Goal: Task Accomplishment & Management: Use online tool/utility

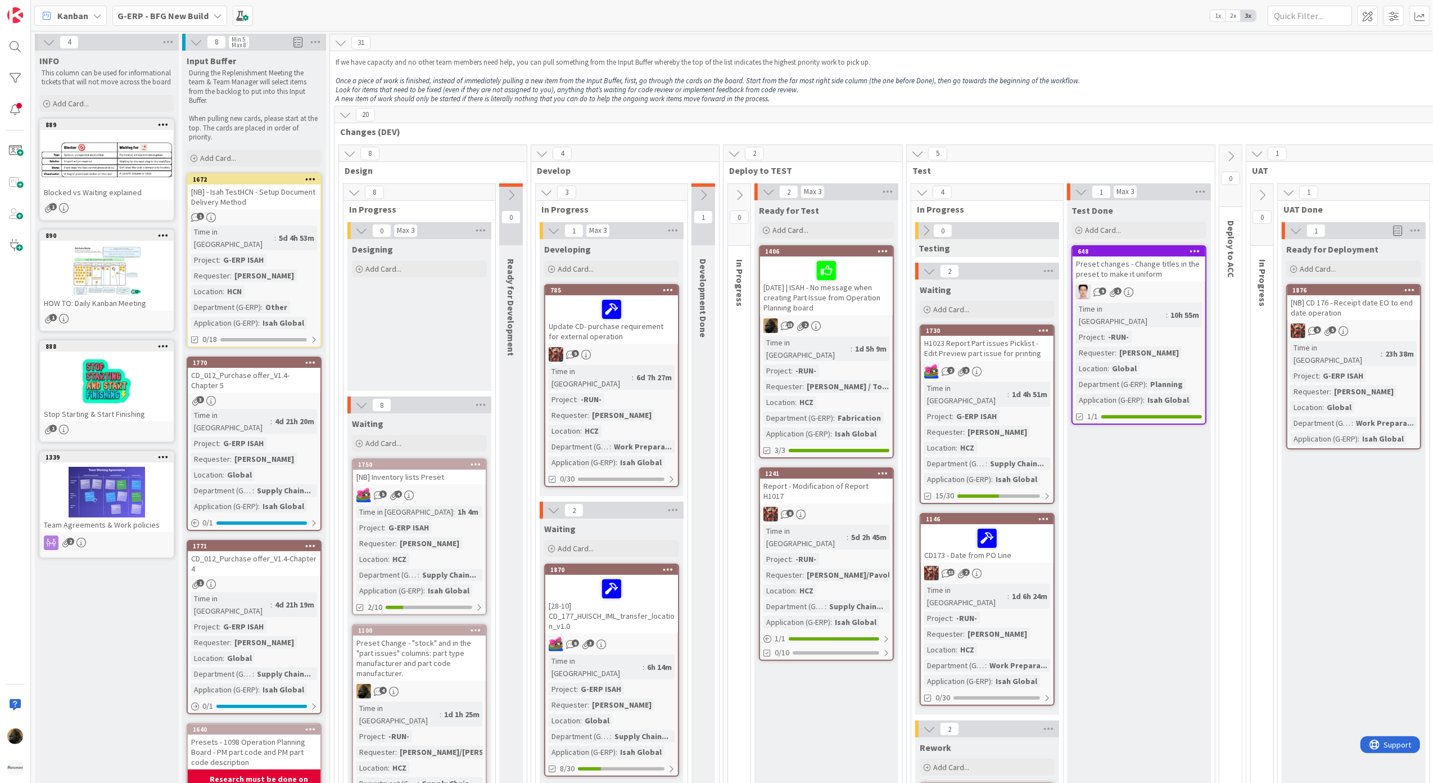
click at [64, 14] on span "Kanban" at bounding box center [72, 15] width 31 height 13
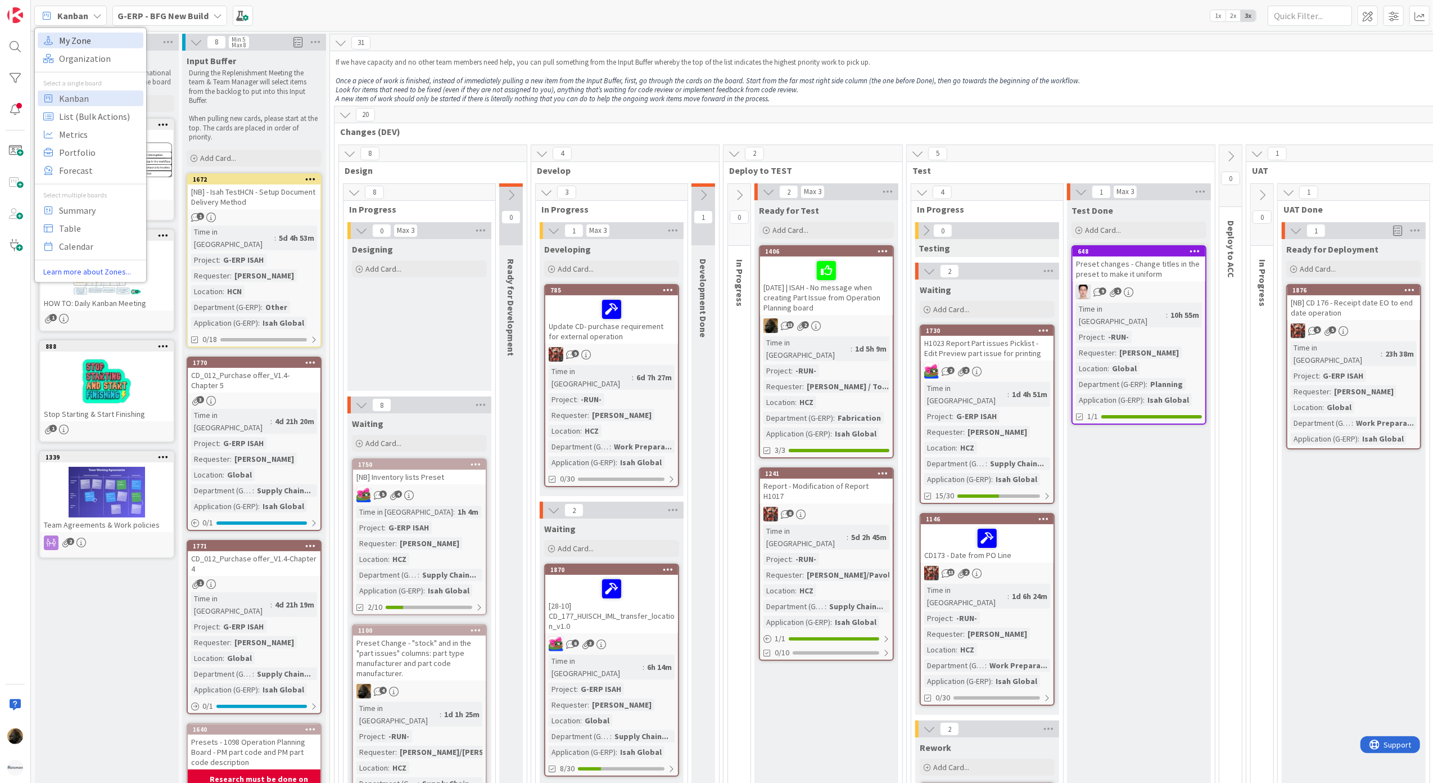
click at [84, 35] on span "My Zone" at bounding box center [99, 39] width 81 height 17
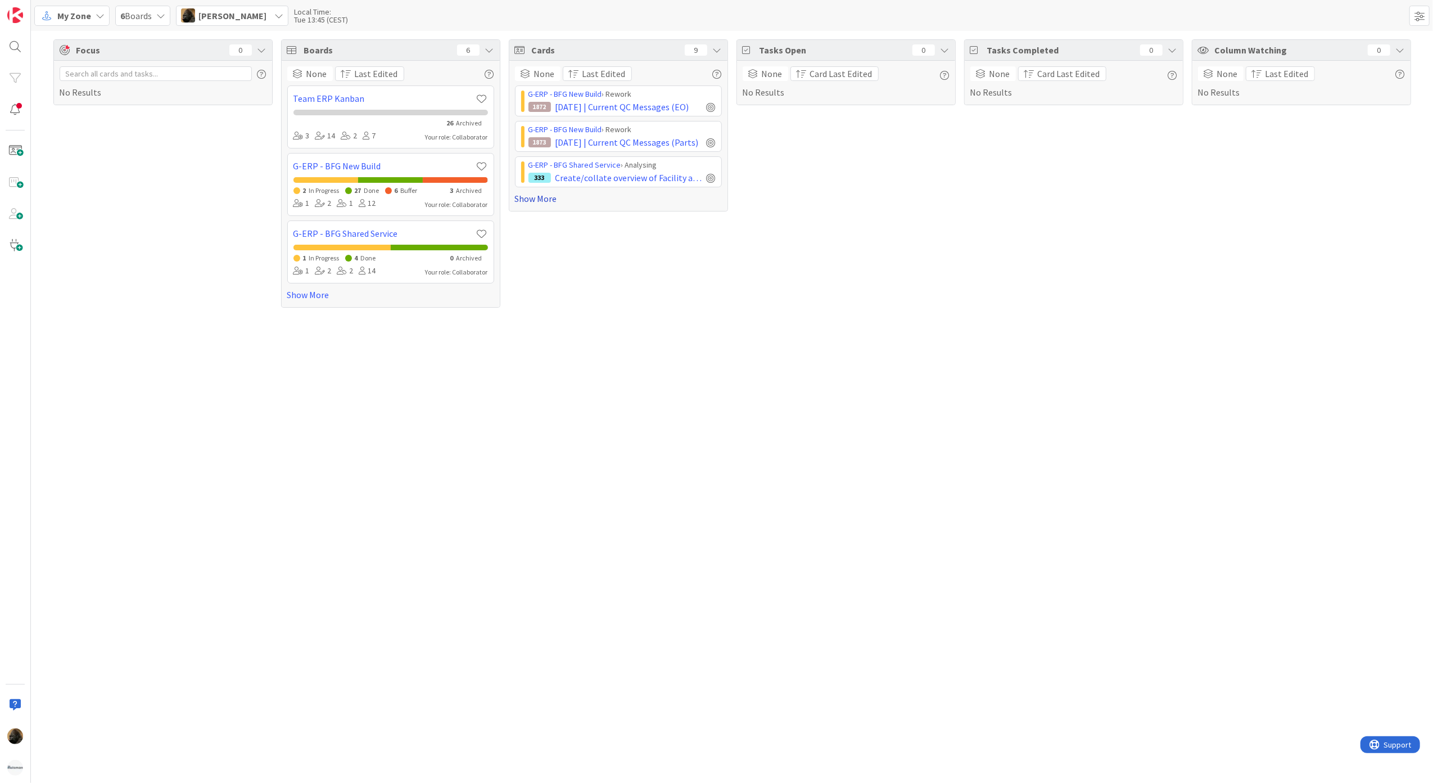
click at [548, 195] on link "Show More" at bounding box center [618, 198] width 207 height 13
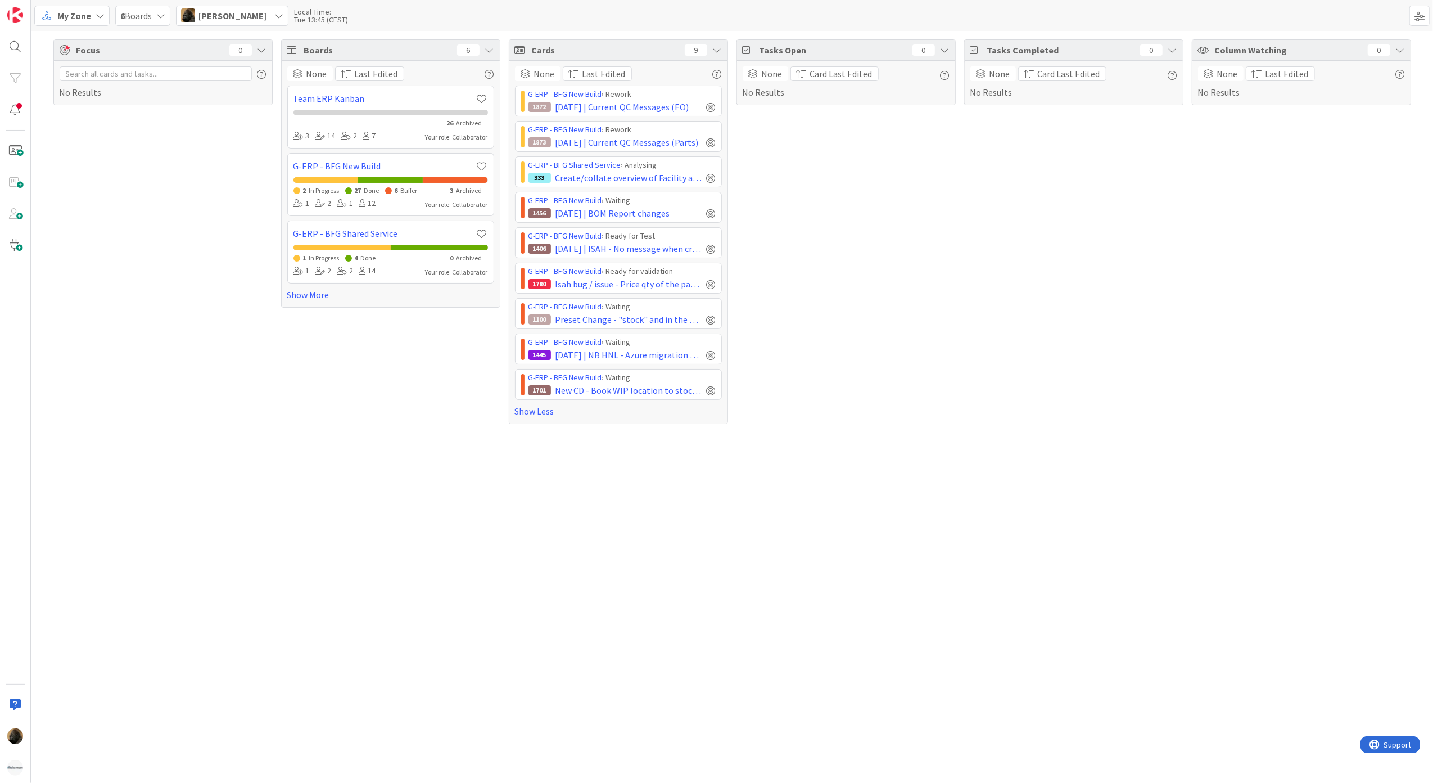
click at [163, 246] on div "Focus 0 No Results" at bounding box center [162, 231] width 219 height 385
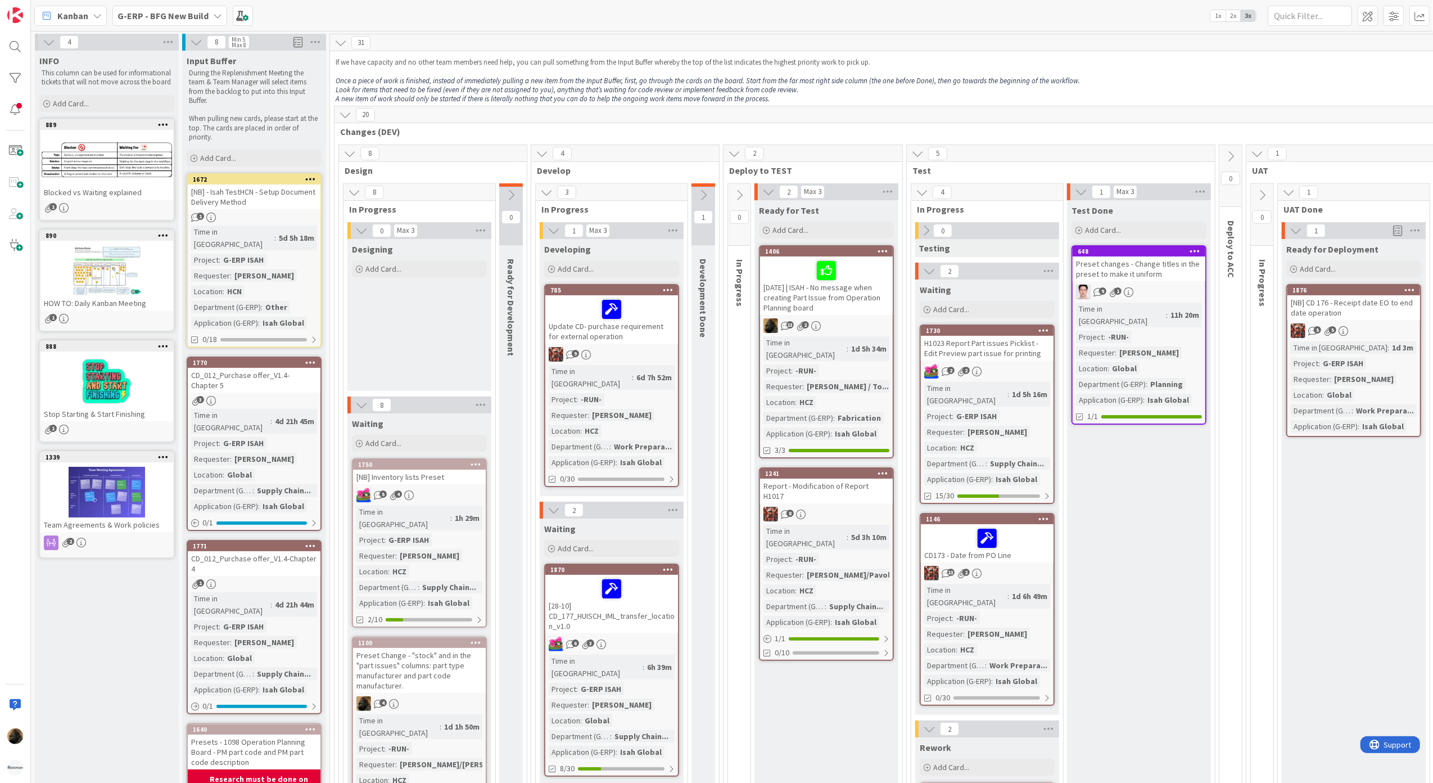
click at [410, 349] on div "Designing Add Card..." at bounding box center [419, 315] width 144 height 152
click at [201, 10] on b "G-ERP - BFG New Build" at bounding box center [163, 15] width 91 height 11
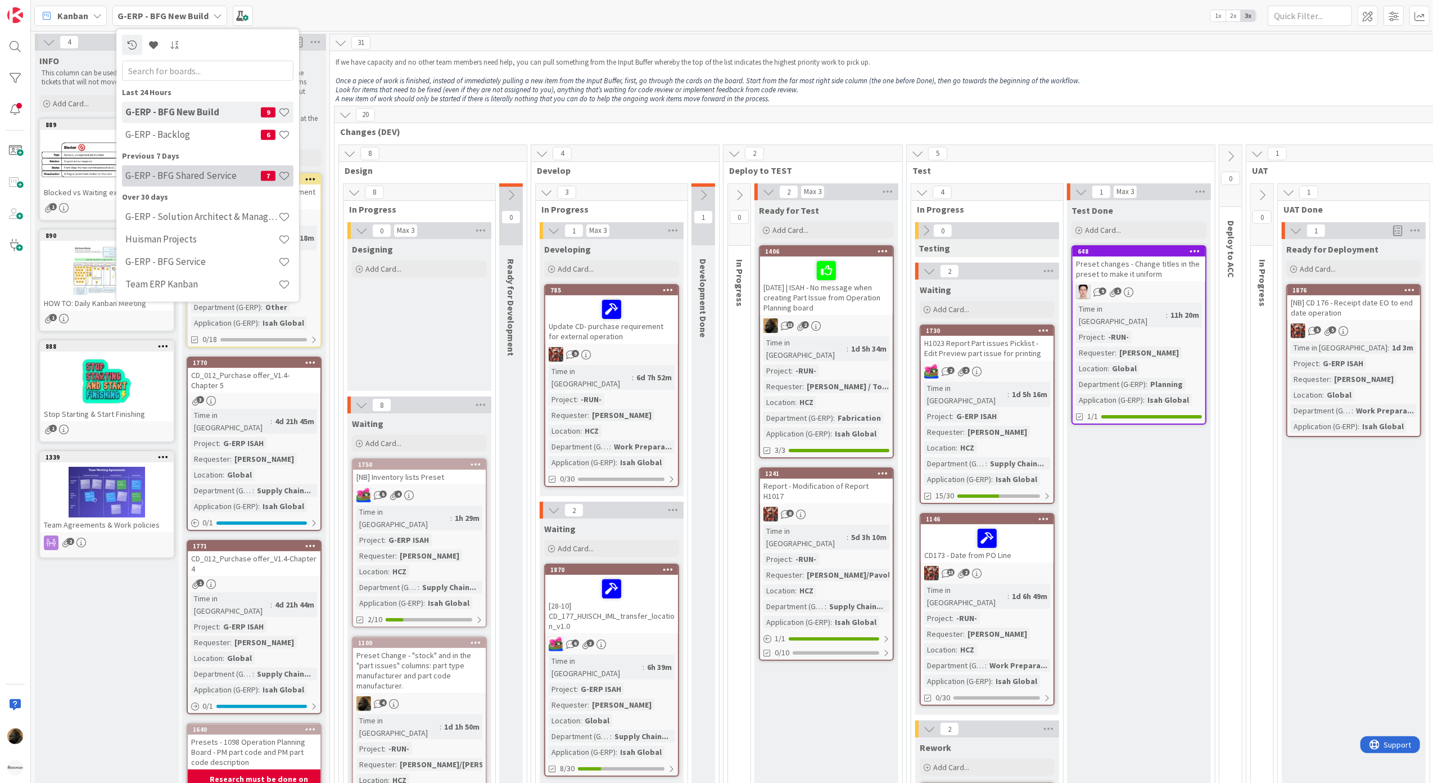
click at [185, 177] on h4 "G-ERP - BFG Shared Service" at bounding box center [193, 175] width 136 height 11
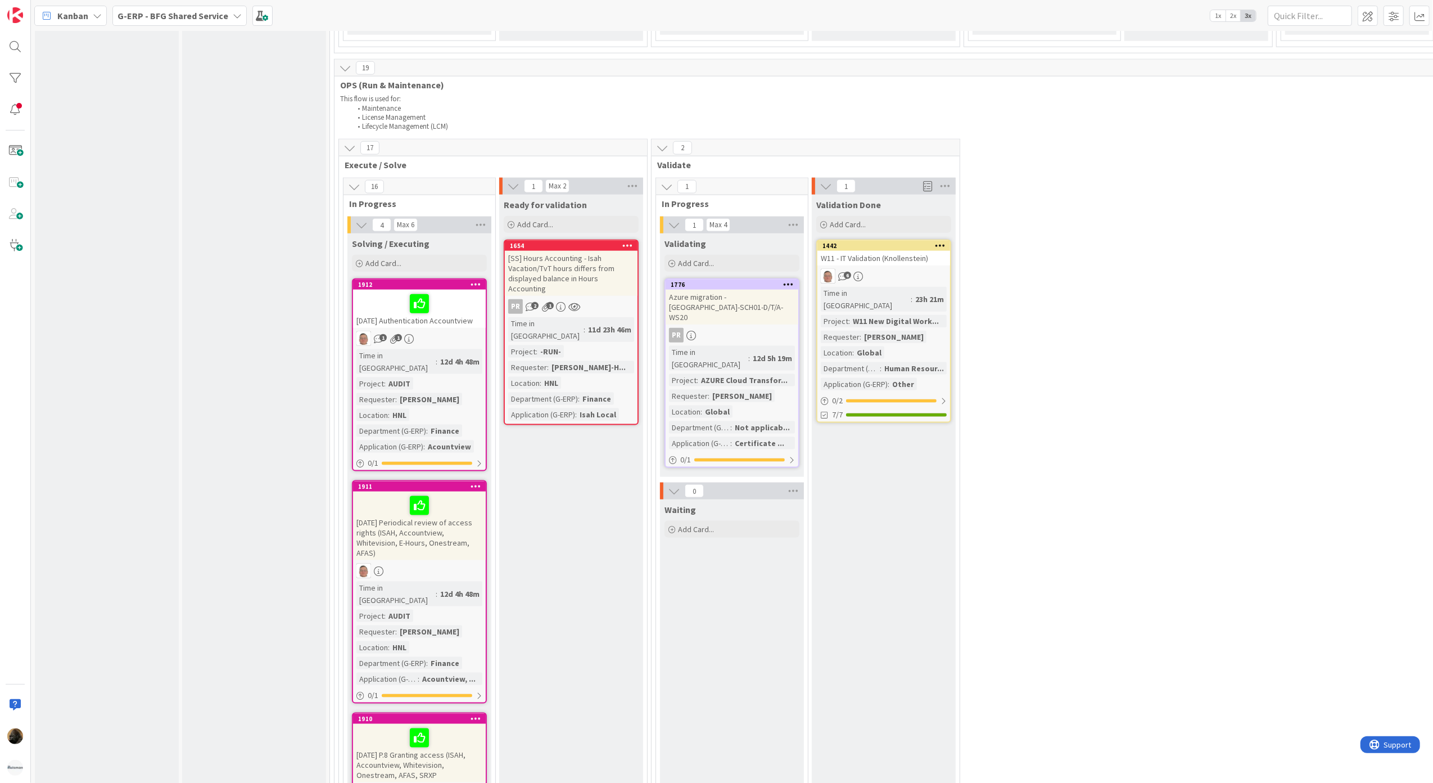
scroll to position [1274, 0]
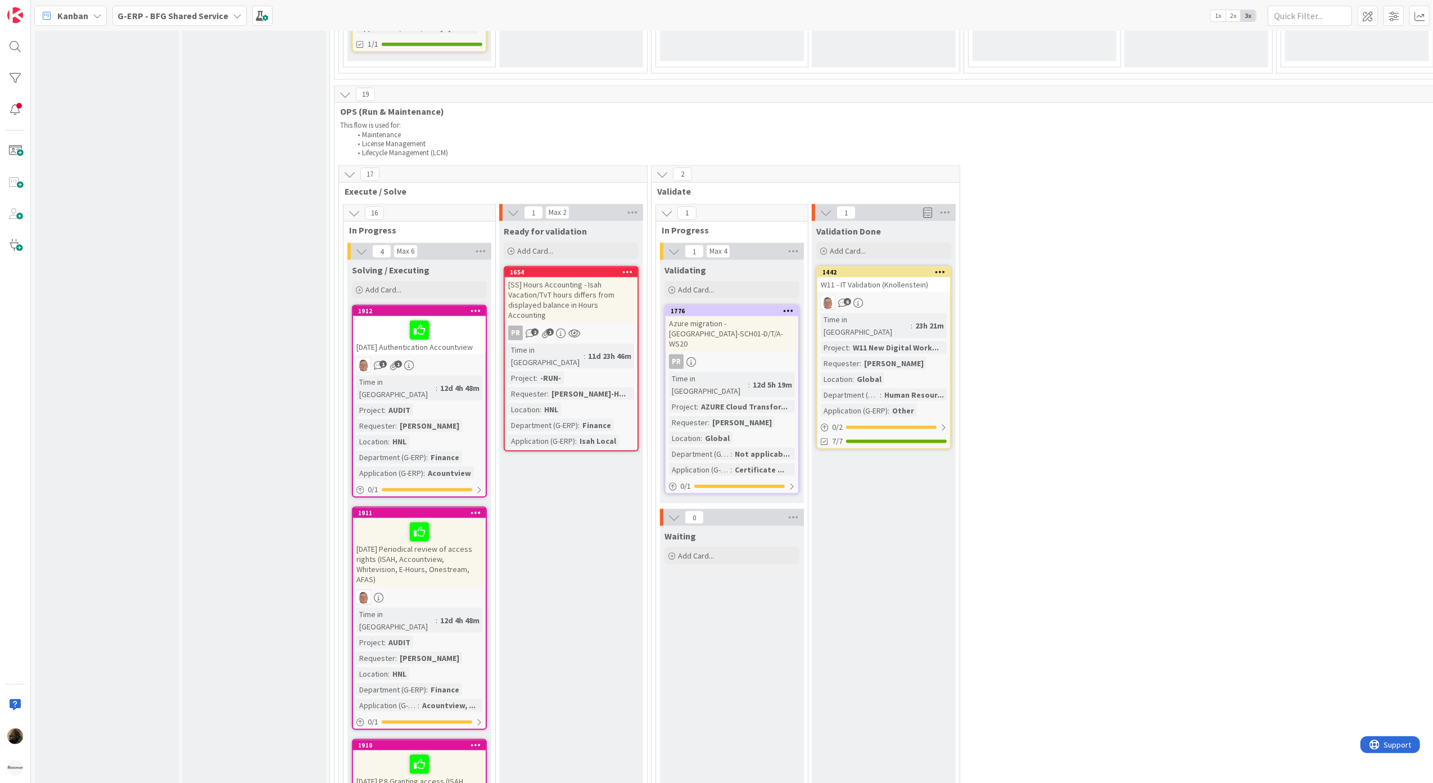
click at [544, 277] on div "[SS] Hours Accounting - Isah Vacation/TvT hours differs from displayed balance …" at bounding box center [571, 299] width 133 height 45
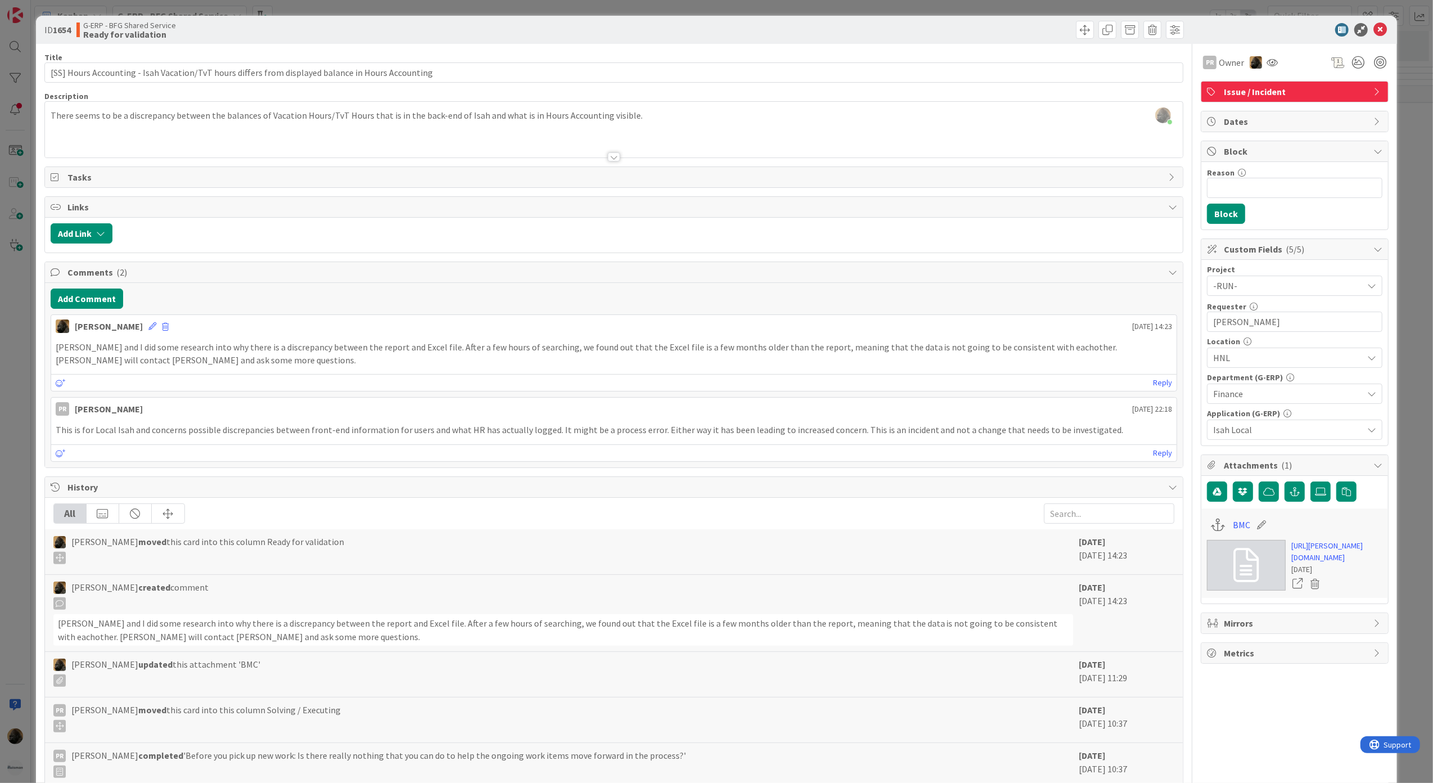
click at [27, 416] on div "ID 1654 G-ERP - BFG Shared Service Ready for validation Title 98 / 128 [SS] Hou…" at bounding box center [716, 391] width 1433 height 783
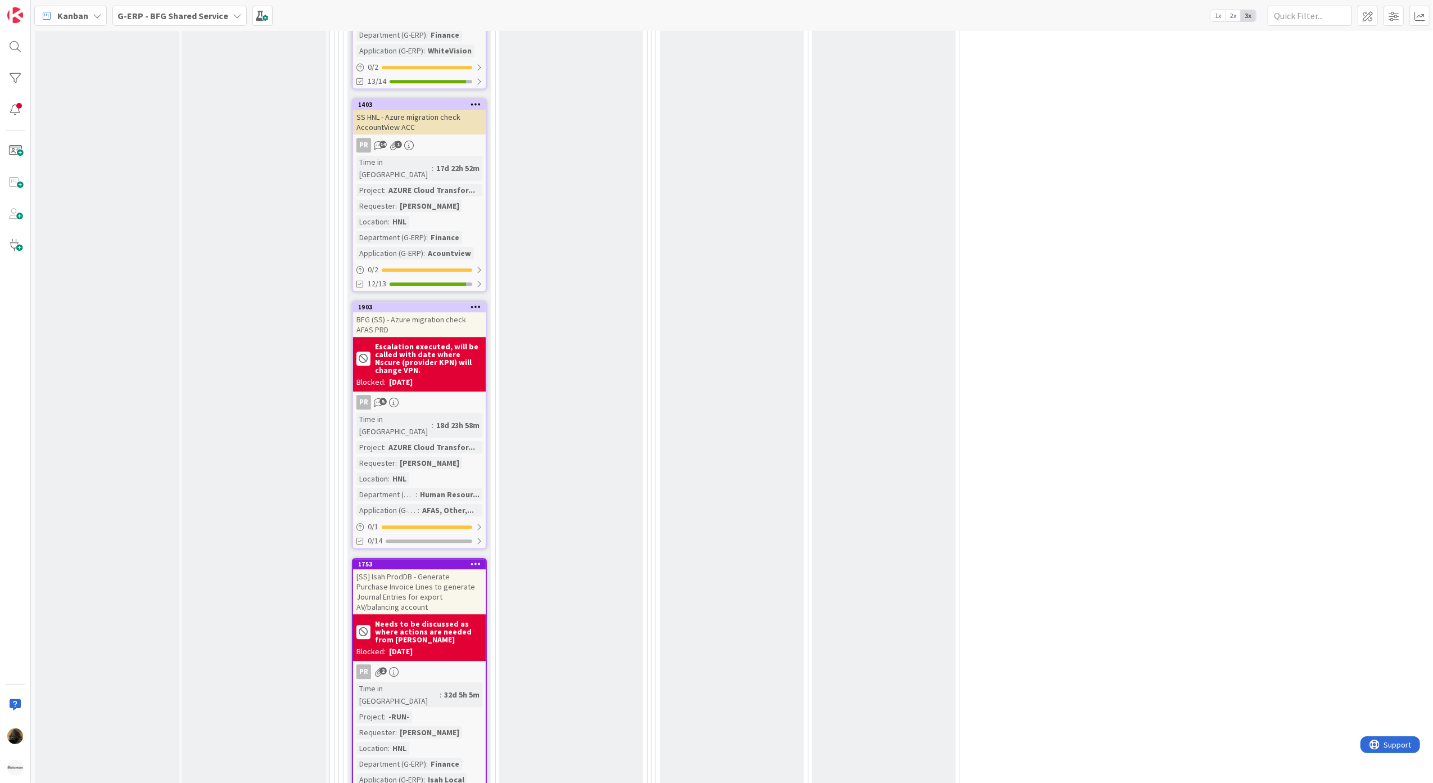
scroll to position [2924, 0]
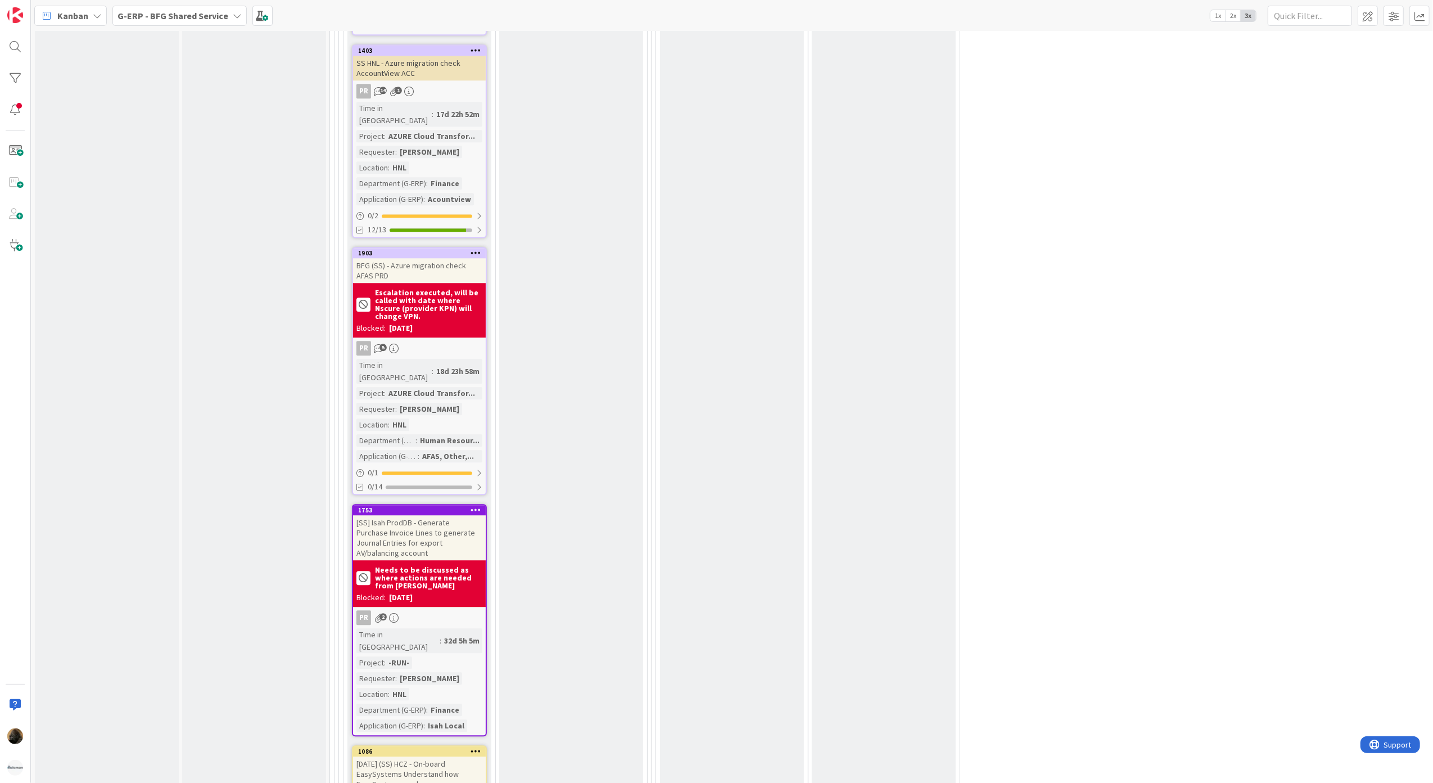
click at [422, 515] on div "[SS] Isah ProdDB - Generate Purchase Invoice Lines to generate Journal Entries …" at bounding box center [419, 537] width 133 height 45
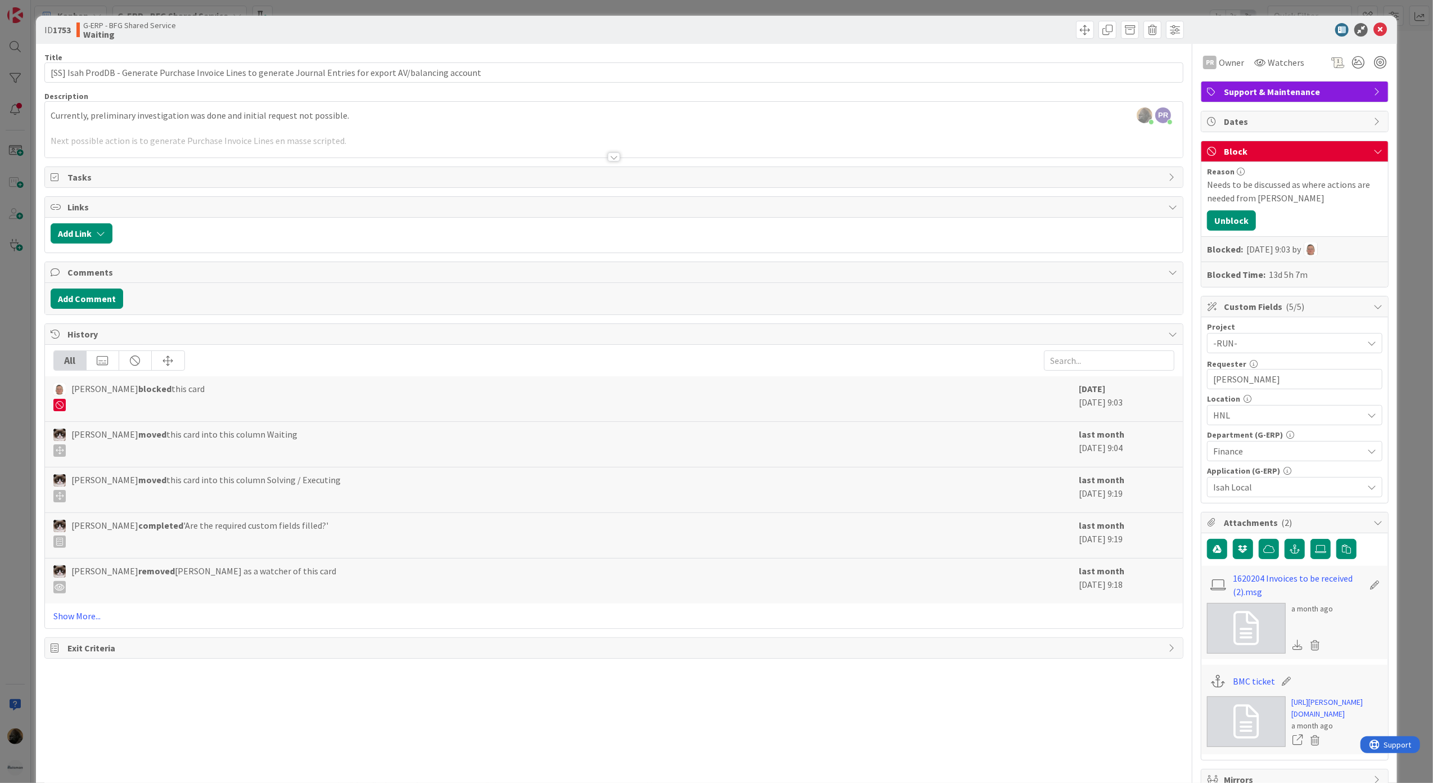
click at [608, 160] on div at bounding box center [614, 156] width 12 height 9
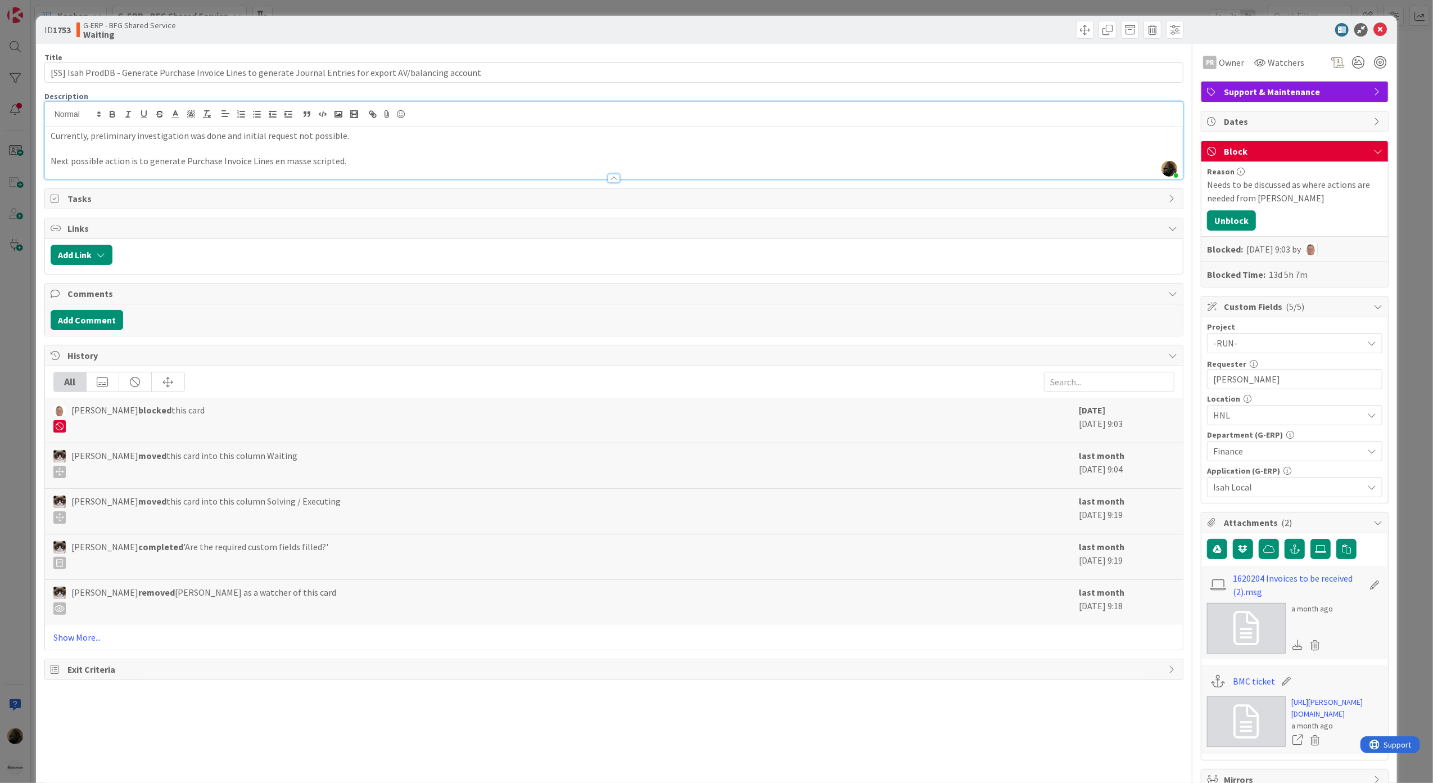
click at [6, 353] on div "ID 1753 G-ERP - BFG Shared Service Waiting Title 110 / 128 [SS] Isah ProdDB - G…" at bounding box center [716, 391] width 1433 height 783
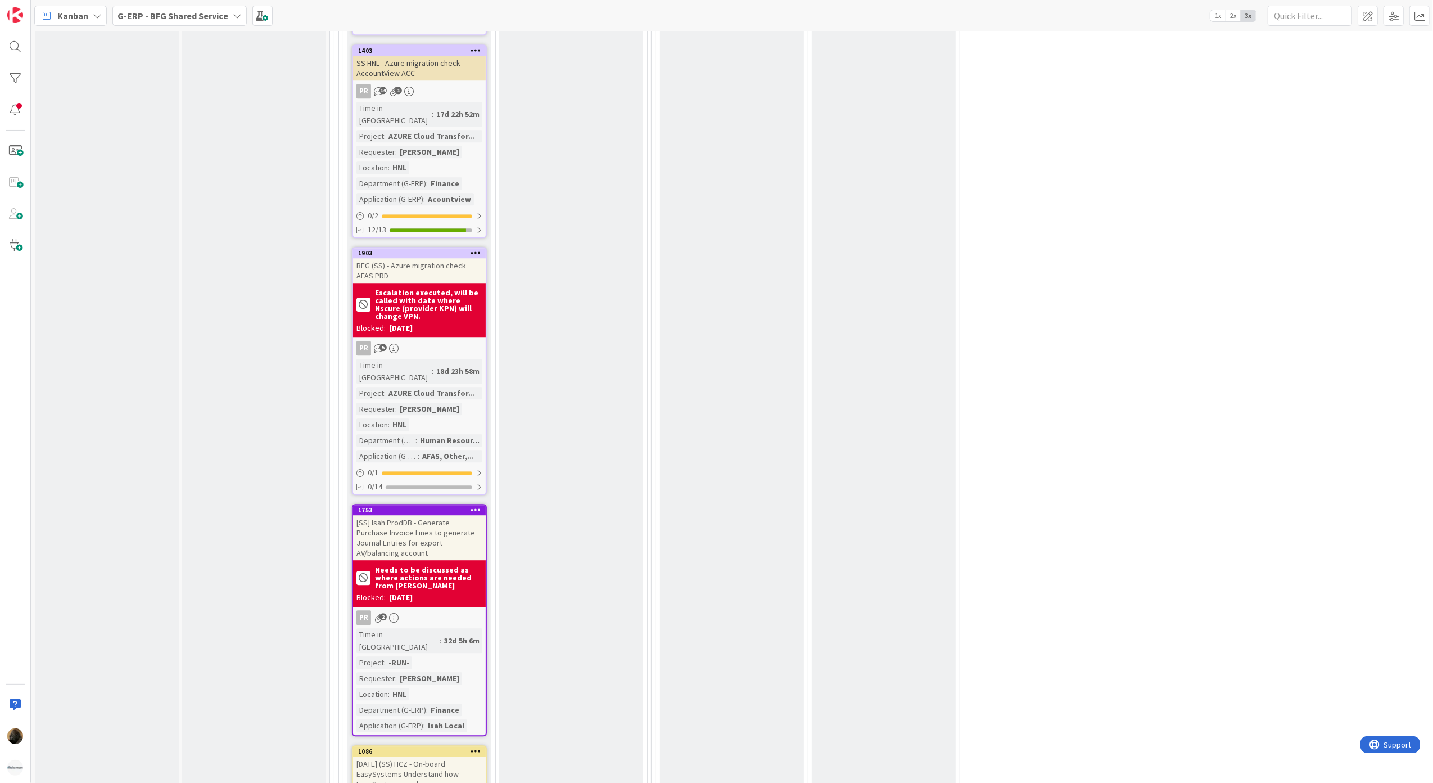
click at [182, 19] on b "G-ERP - BFG Shared Service" at bounding box center [173, 15] width 111 height 11
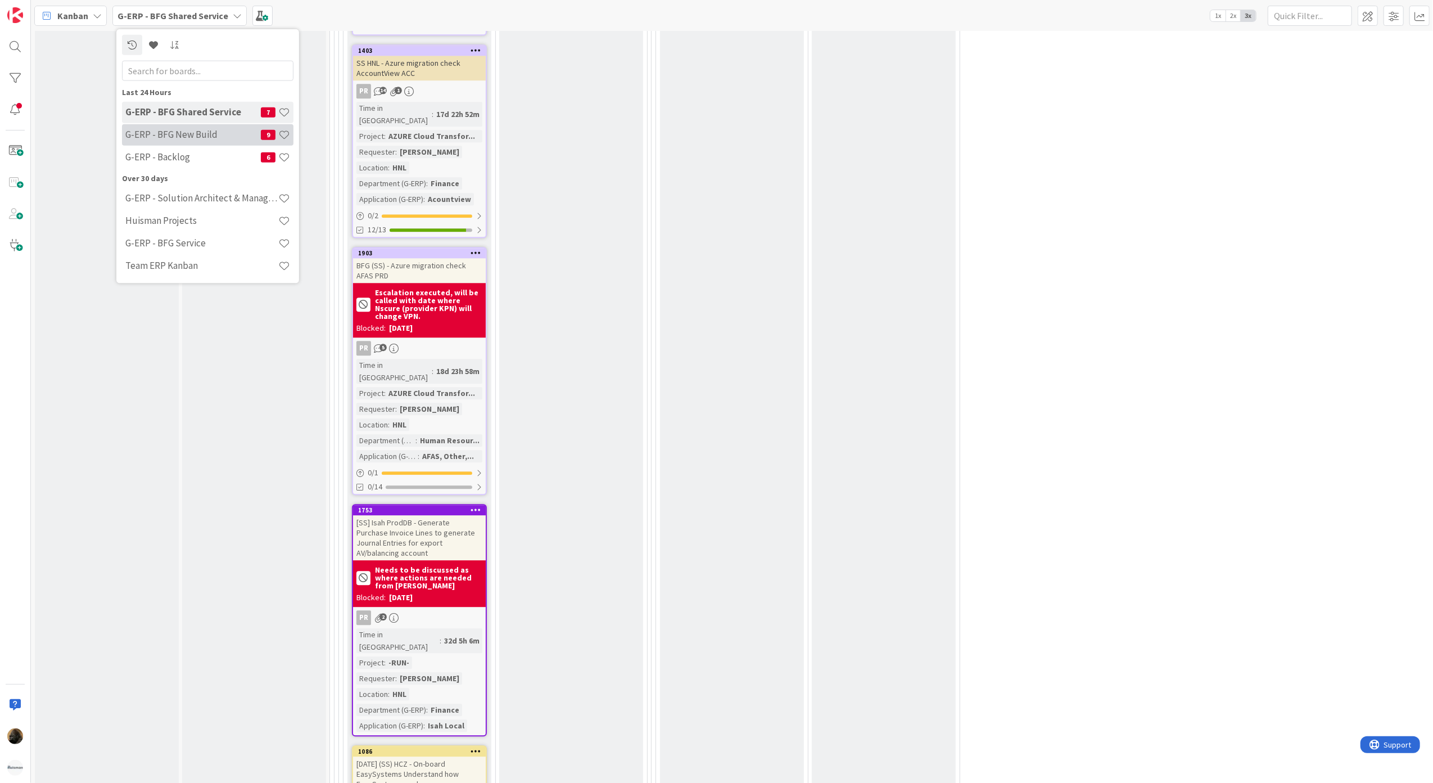
click at [172, 134] on h4 "G-ERP - BFG New Build" at bounding box center [193, 134] width 136 height 11
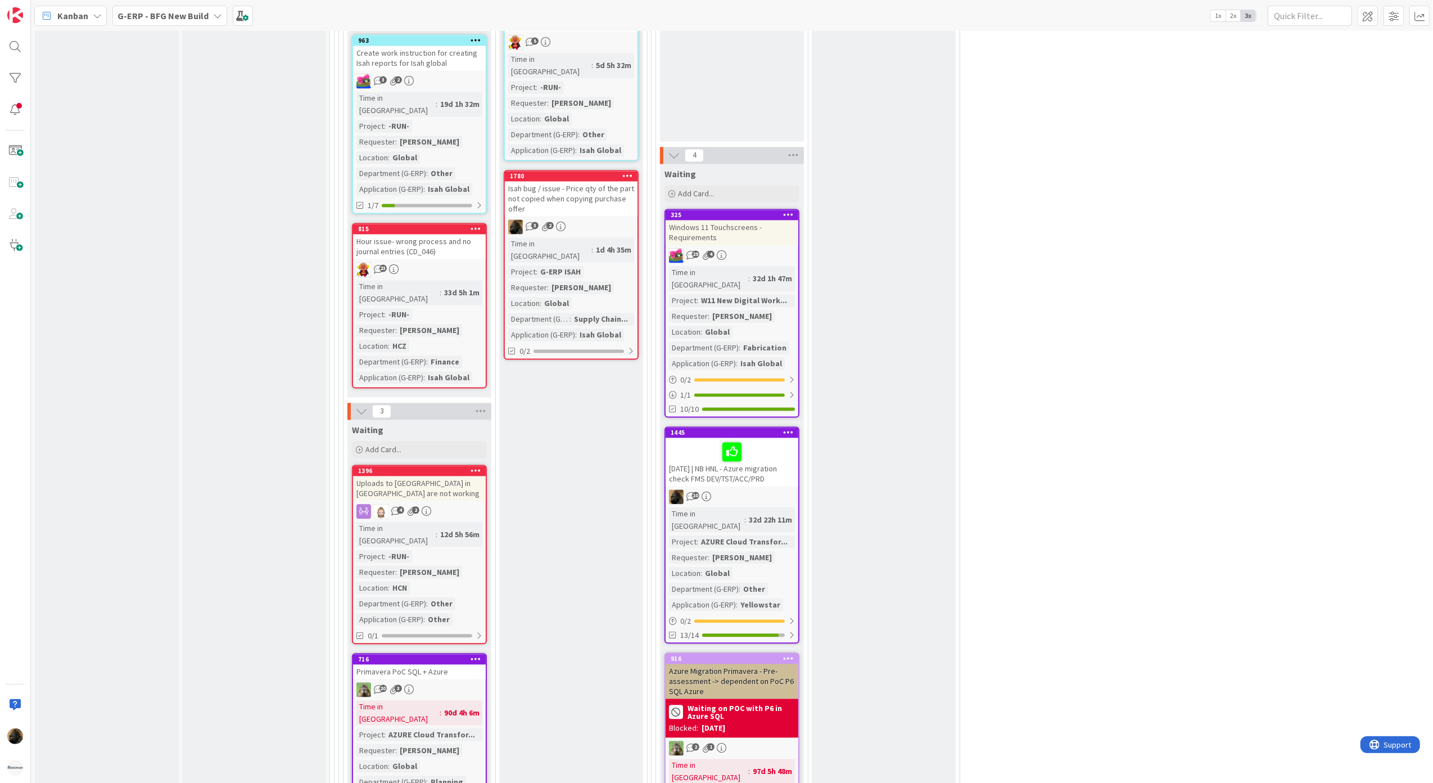
scroll to position [2195, 0]
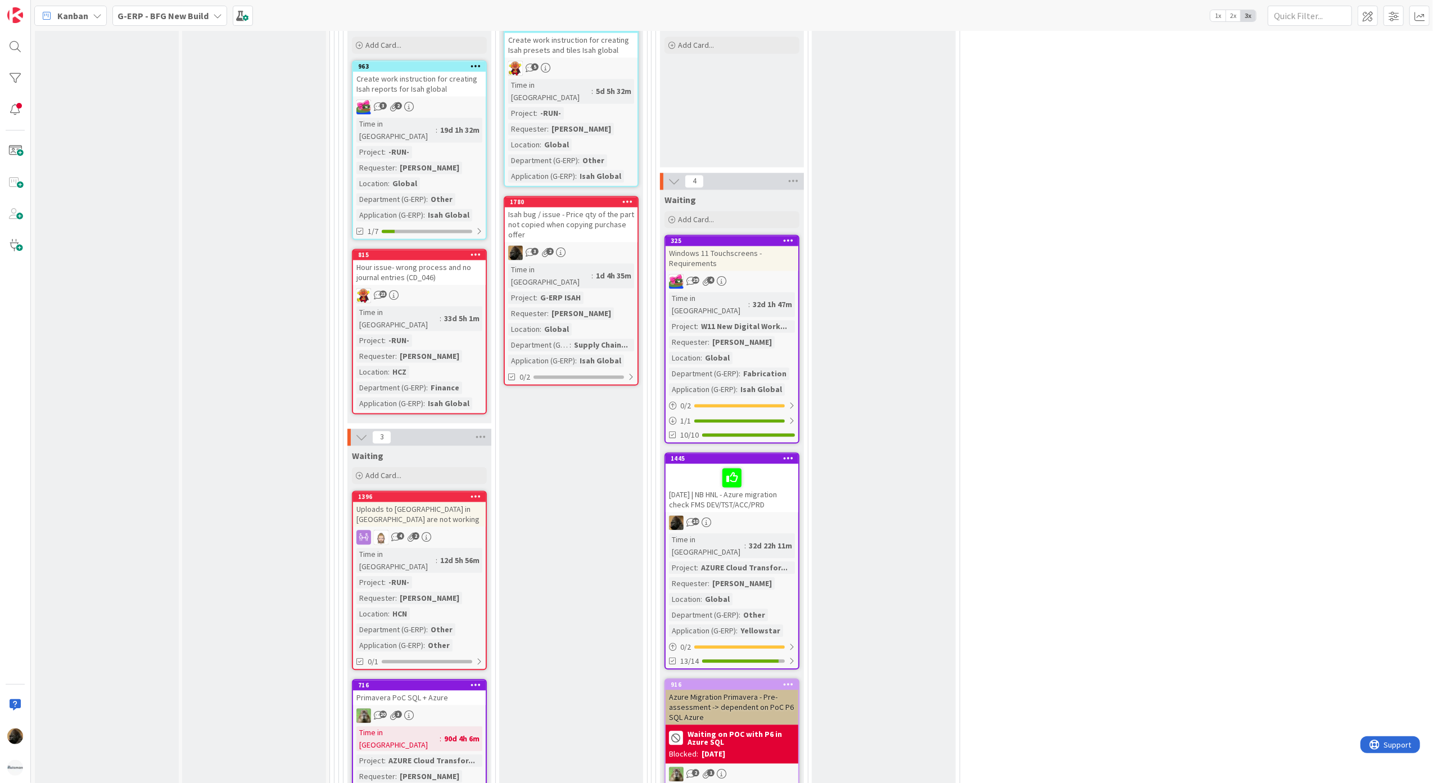
click at [765, 463] on div "[DATE] | NB HNL - Azure migration check FMS DEV/TST/ACC/PRD" at bounding box center [732, 487] width 133 height 48
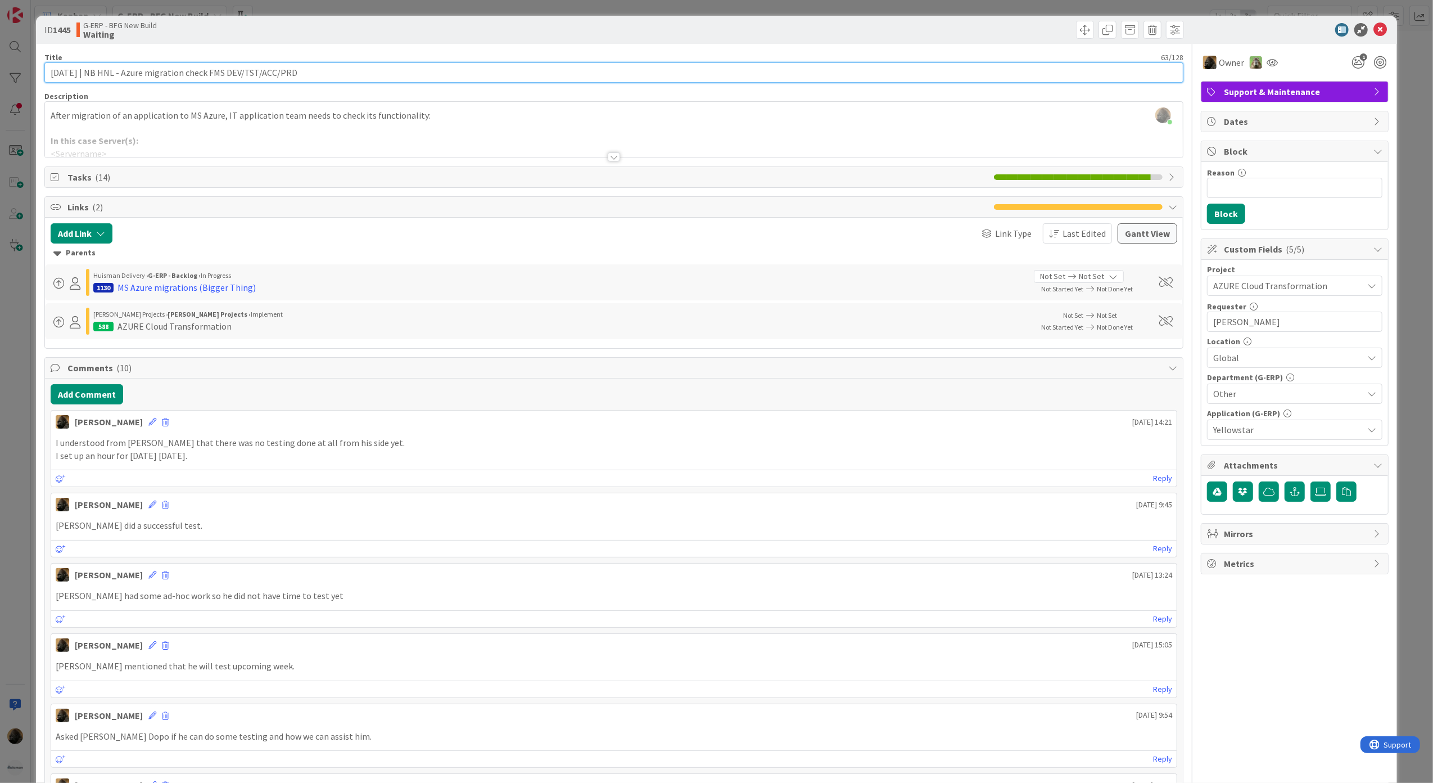
click at [78, 74] on input "[DATE] | NB HNL - Azure migration check FMS DEV/TST/ACC/PRD" at bounding box center [614, 72] width 1140 height 20
type input "2025-10-02 | NB HNL - Azure migration check FMS DEV/TST/ACC/PRD"
click at [191, 46] on div "Title 63 / 128 2025-10-02 | NB HNL - Azure migration check FMS DEV/TST/ACC/PRD …" at bounding box center [614, 771] width 1140 height 1455
click at [1375, 27] on icon at bounding box center [1380, 29] width 13 height 13
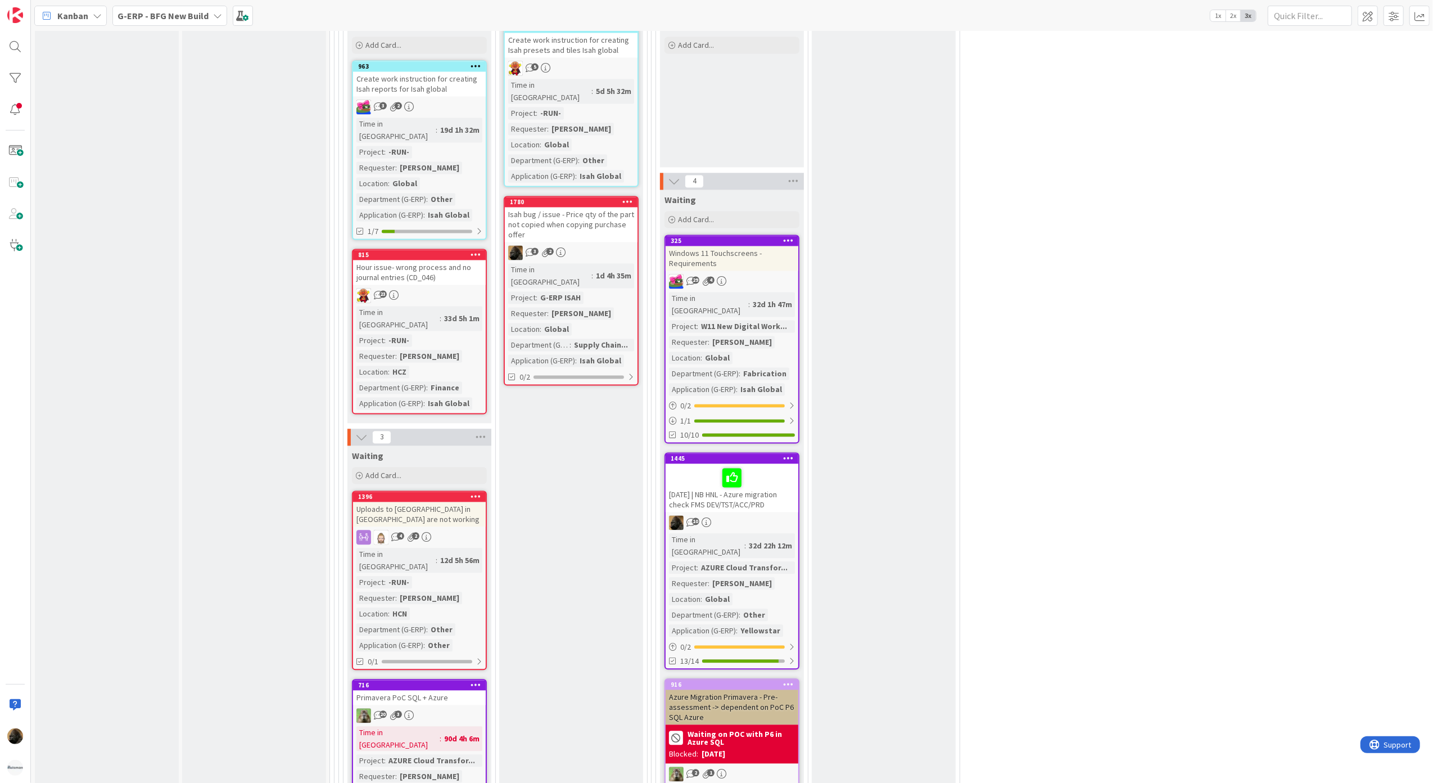
click at [682, 463] on div "2025-10-02 | NB HNL - Azure migration check FMS DEV/TST/ACC/PRD" at bounding box center [732, 487] width 133 height 48
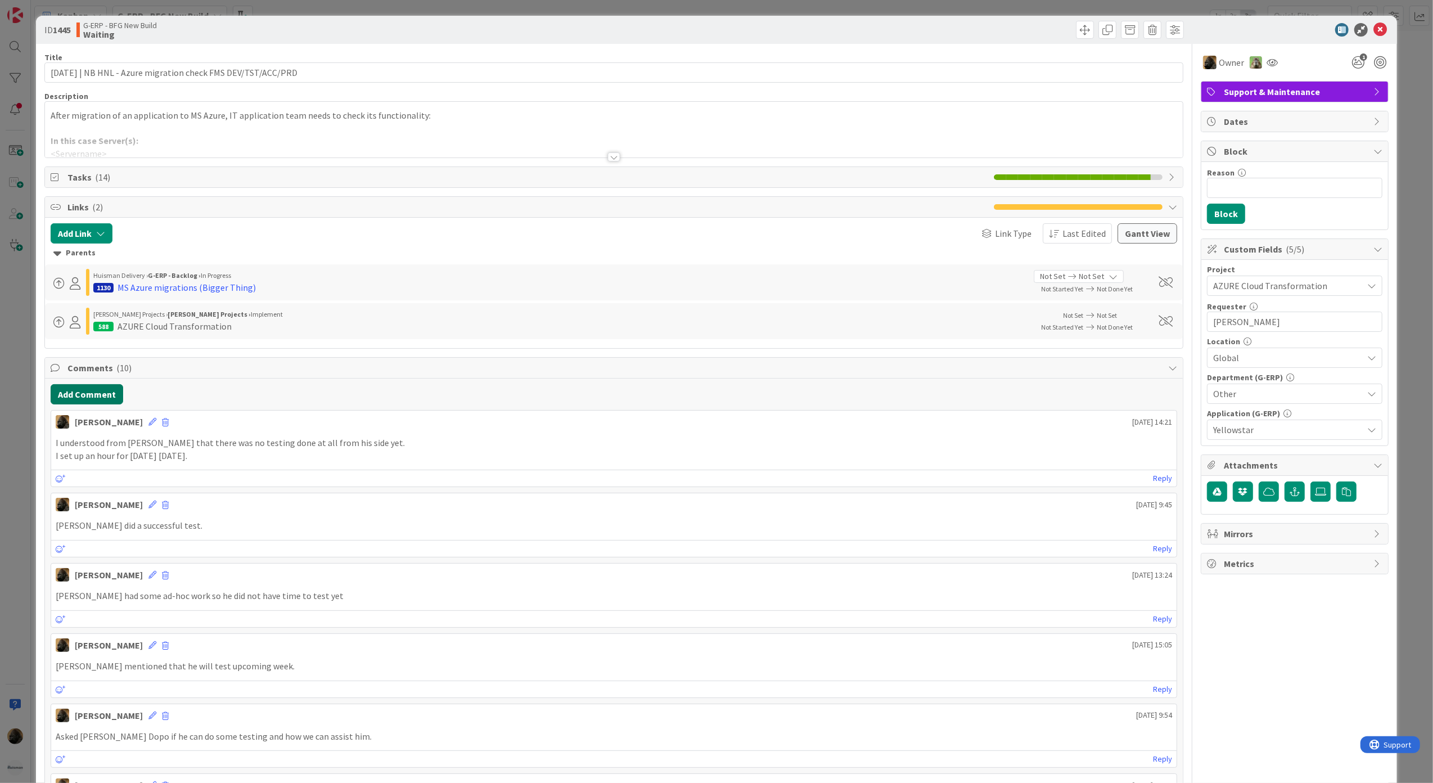
click at [84, 404] on button "Add Comment" at bounding box center [87, 394] width 73 height 20
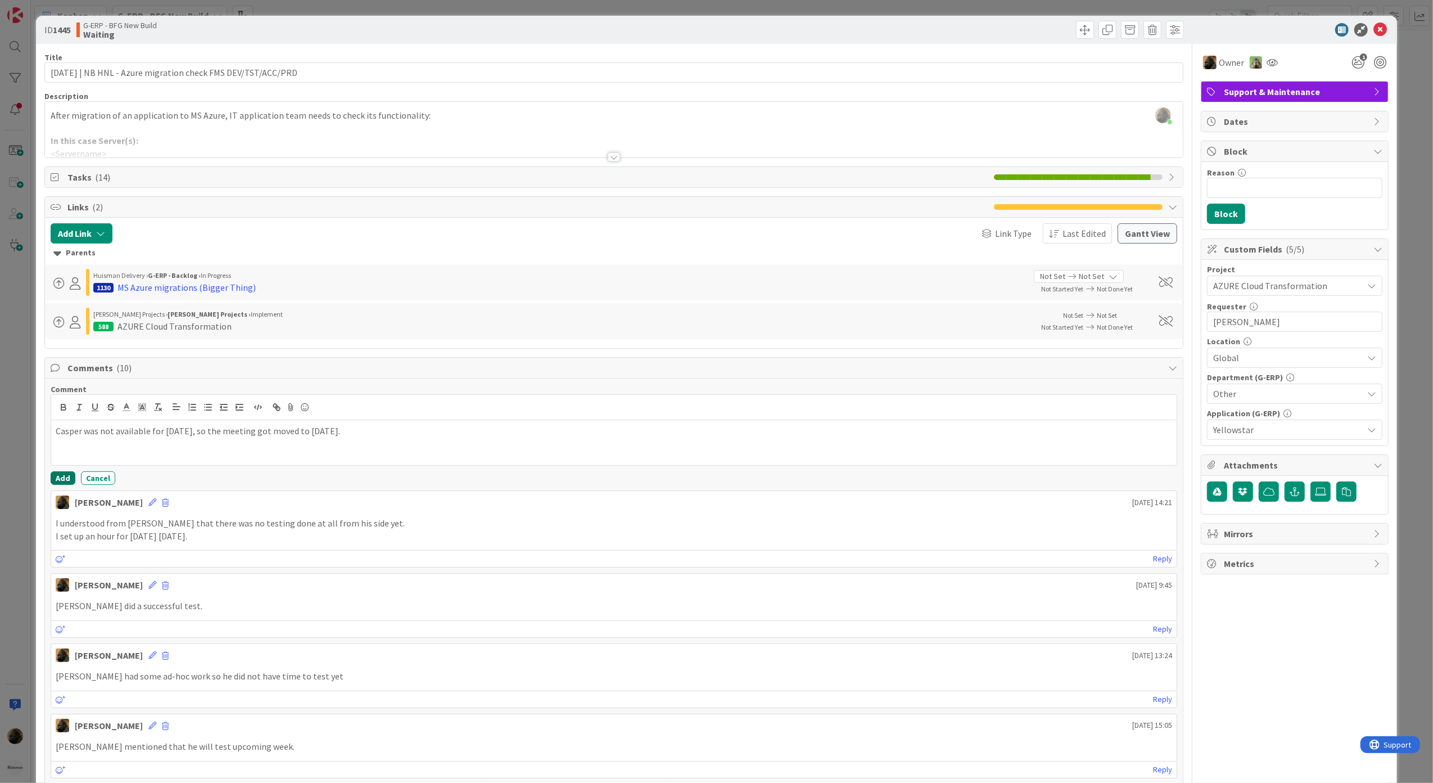
click at [56, 485] on button "Add" at bounding box center [63, 477] width 25 height 13
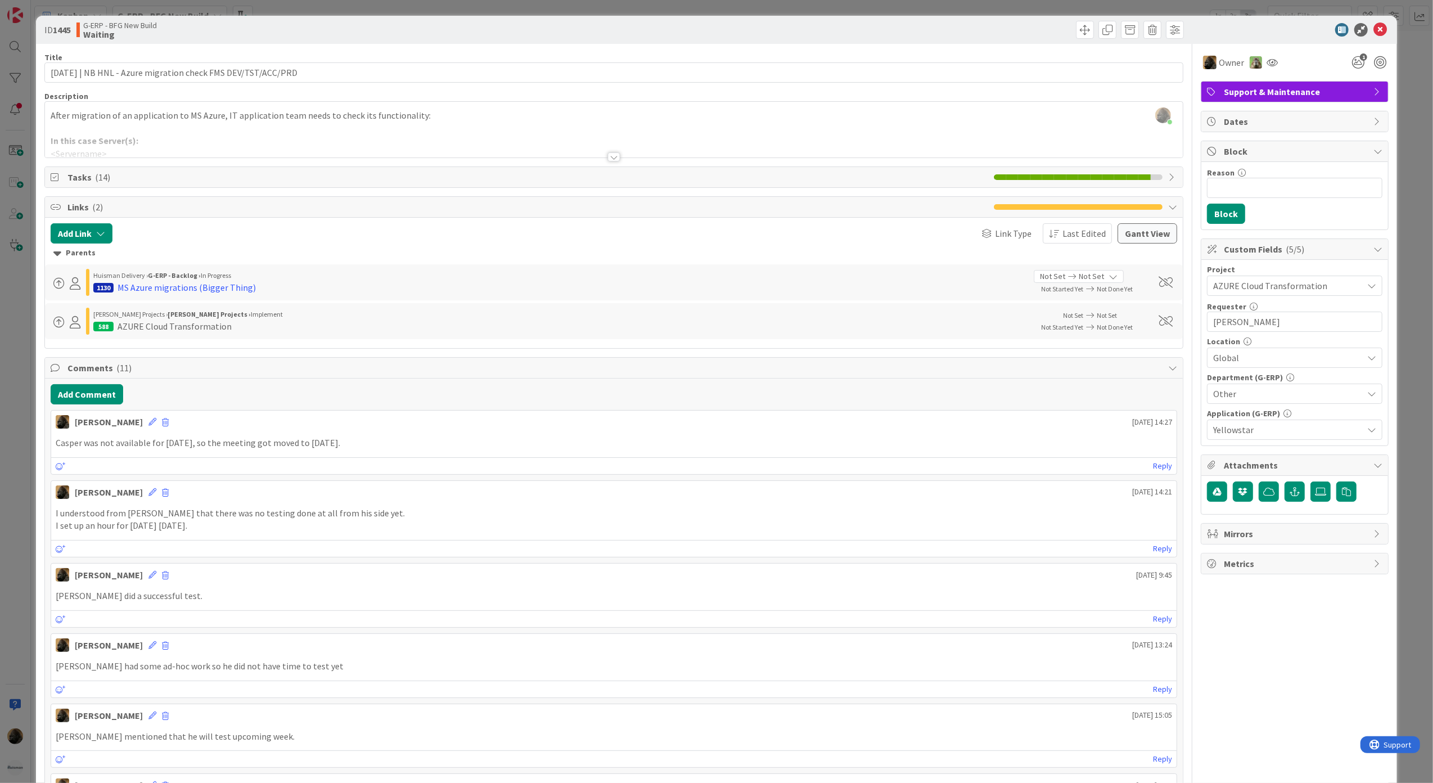
click at [25, 511] on div "ID 1445 G-ERP - BFG New Build Waiting Title 63 / 128 2025-10-02 | NB HNL - Azur…" at bounding box center [716, 391] width 1433 height 783
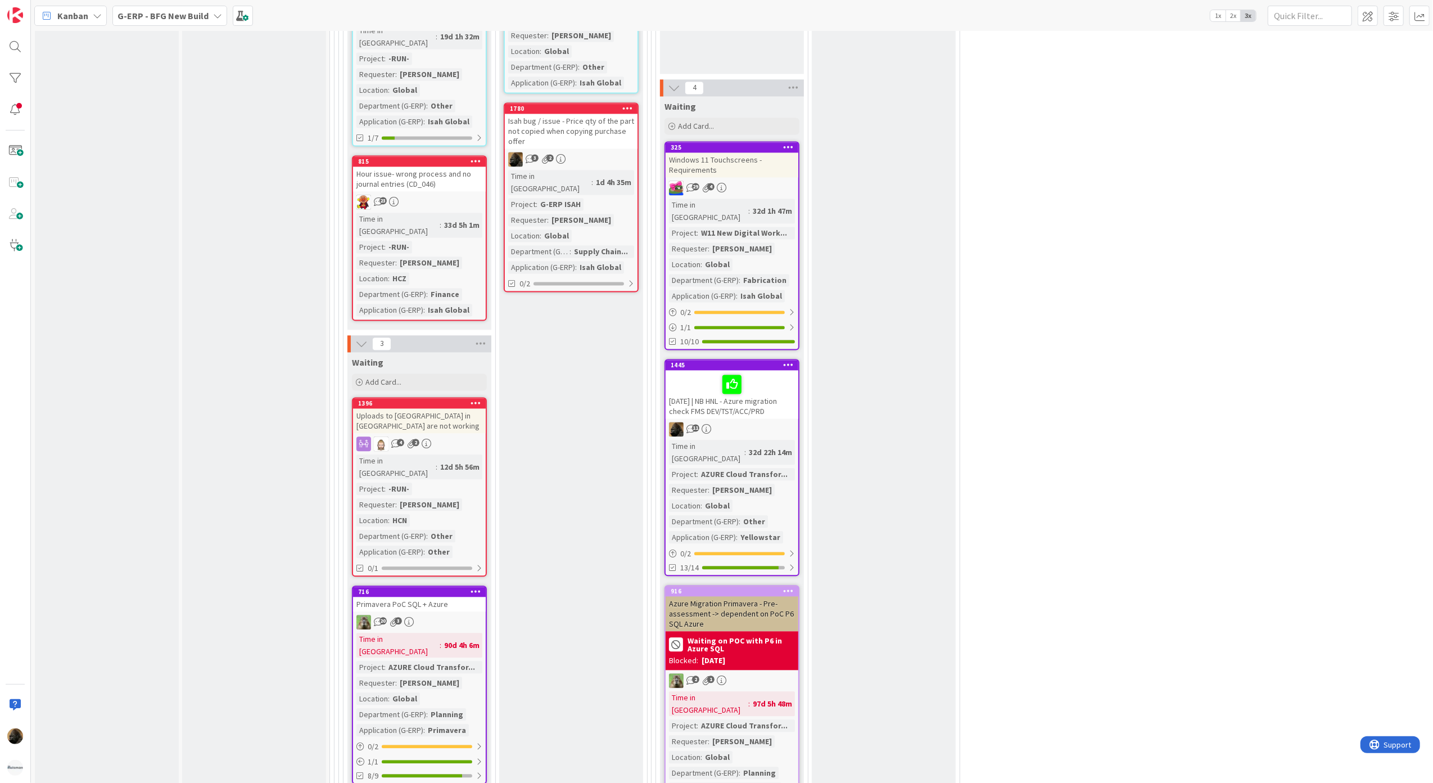
scroll to position [2495, 0]
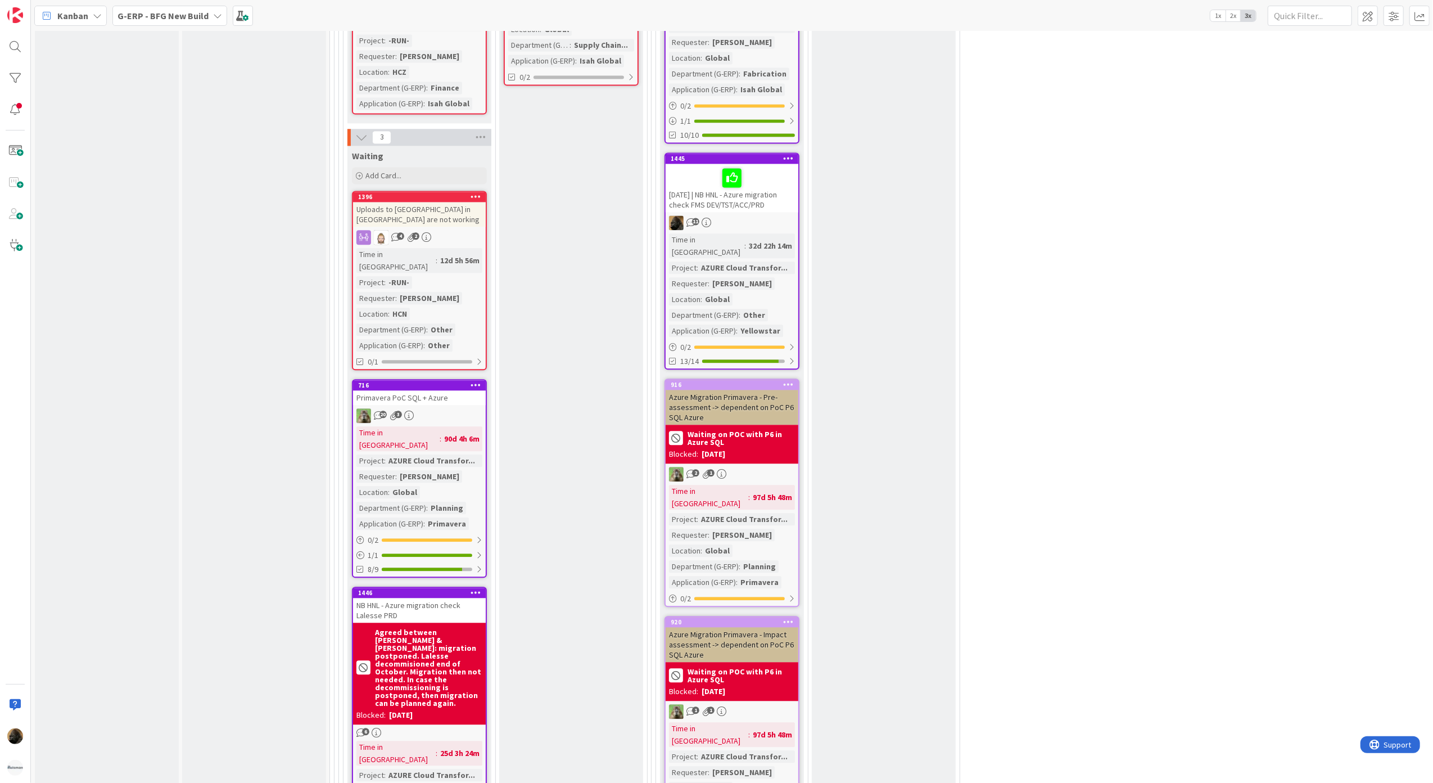
drag, startPoint x: 157, startPoint y: 486, endPoint x: 298, endPoint y: 109, distance: 402.6
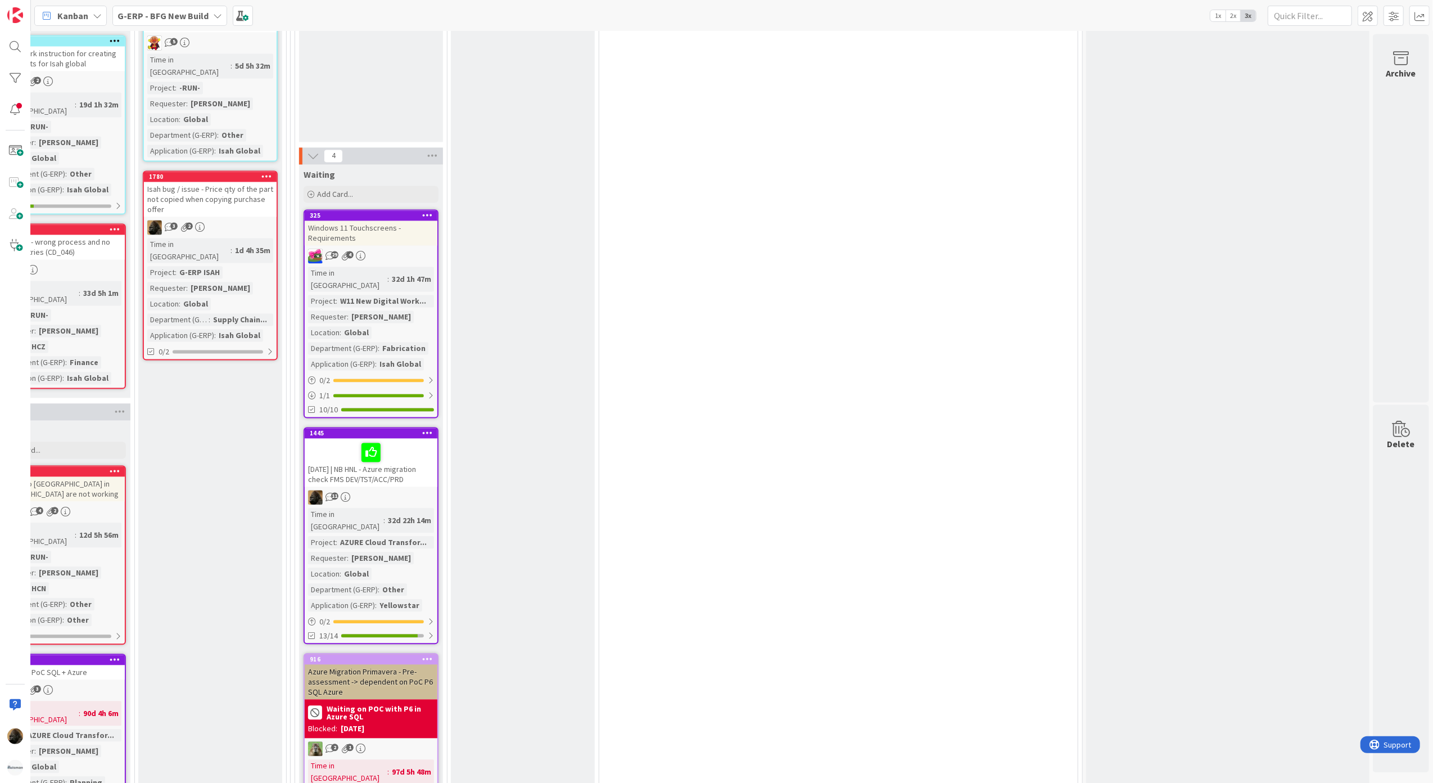
scroll to position [2195, 376]
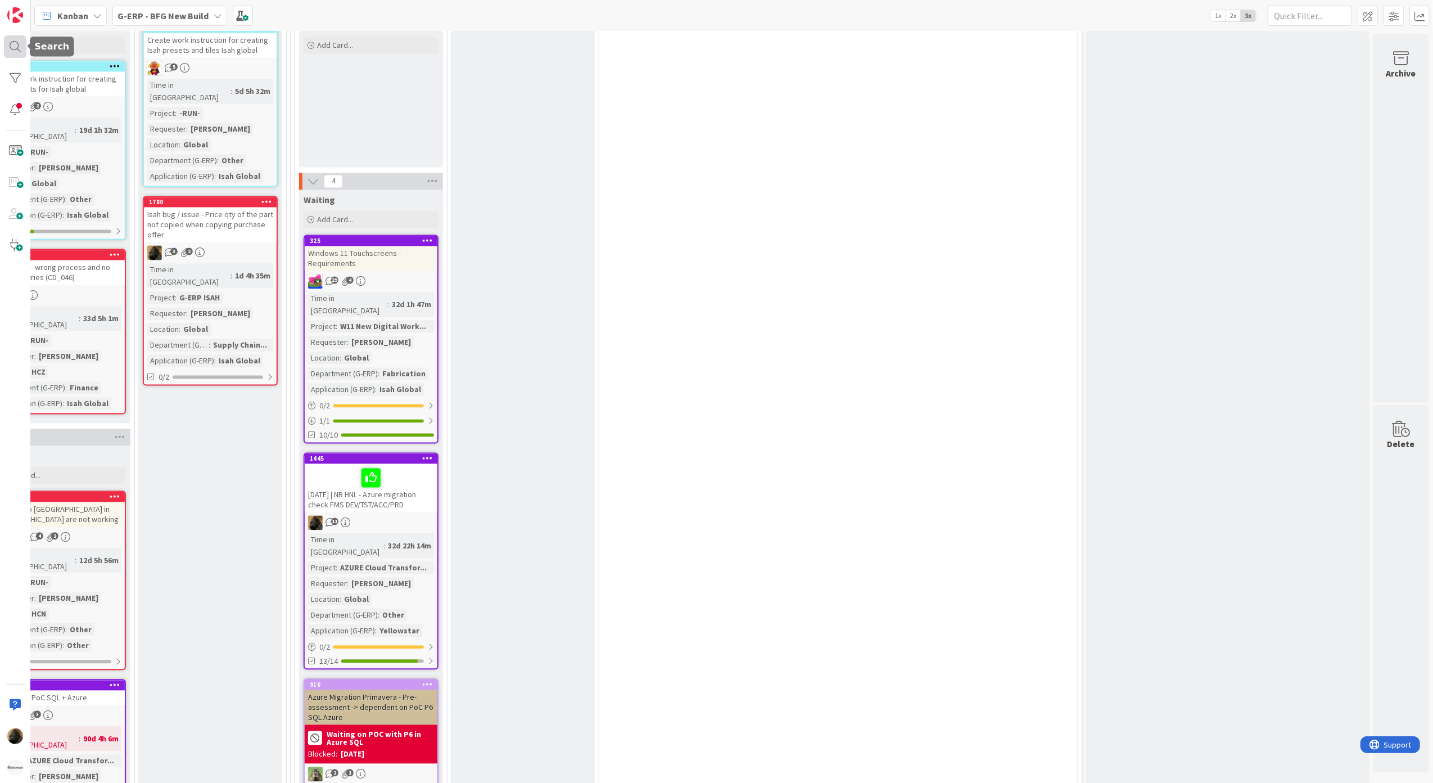
click at [17, 44] on div at bounding box center [15, 46] width 22 height 22
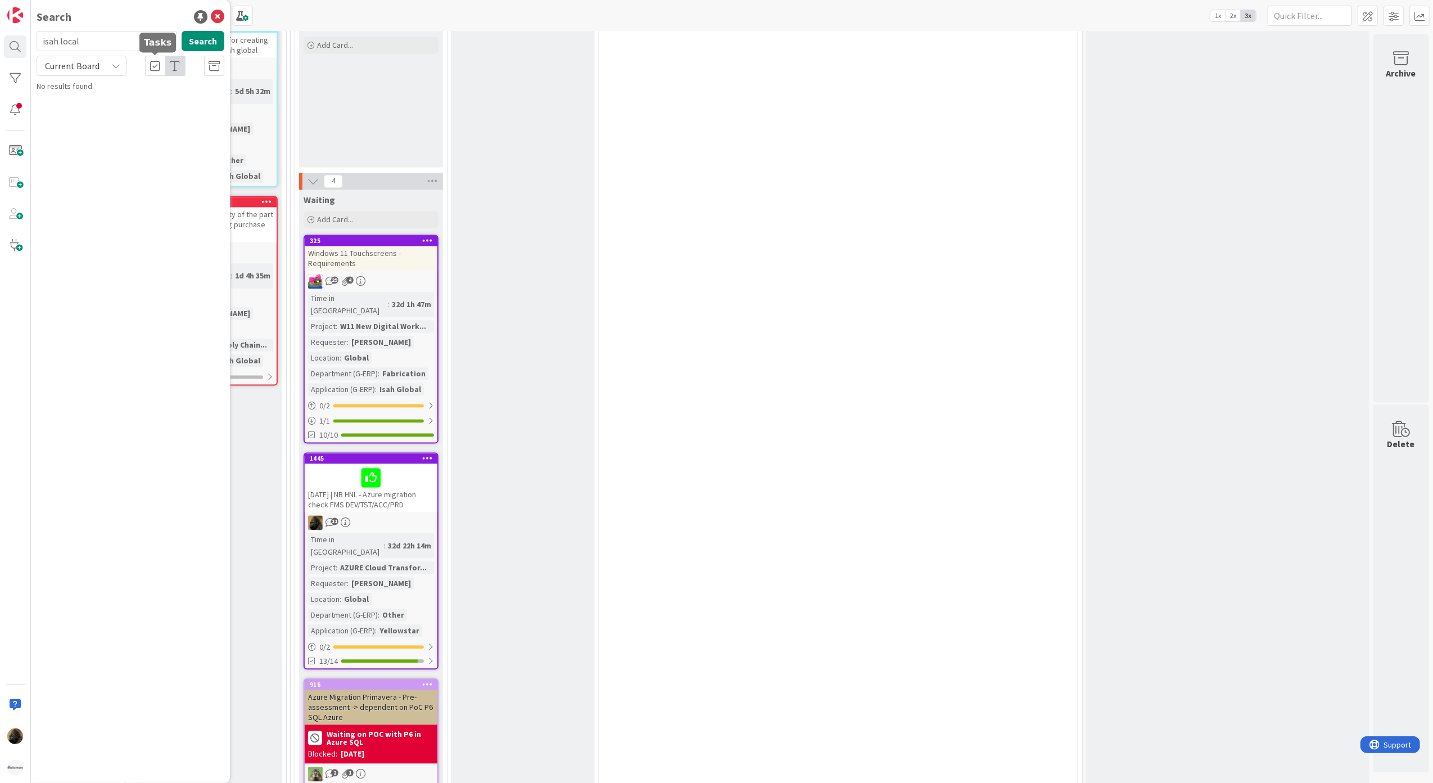
type input "isah local"
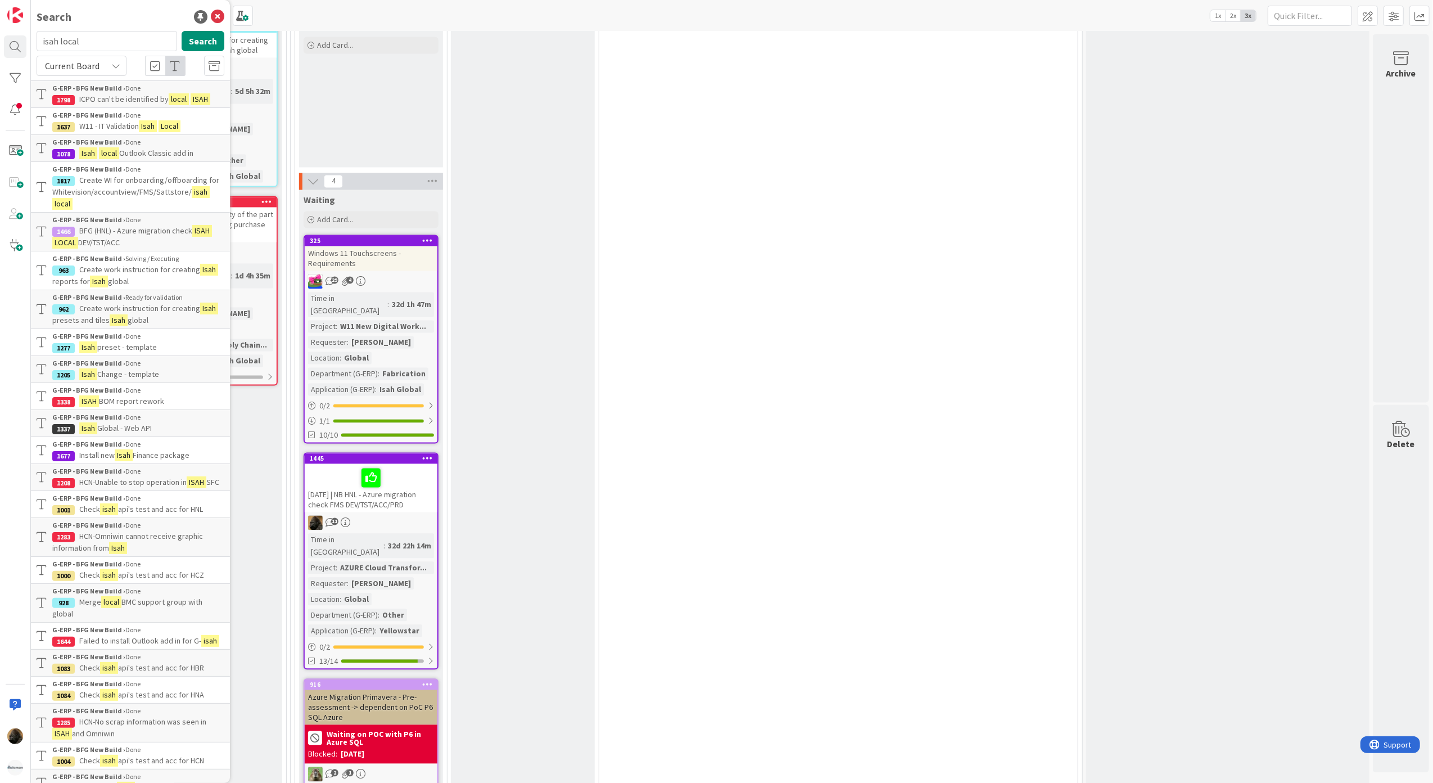
click at [147, 240] on p "BFG (HNL) - Azure migration check ISAH LOCAL DEV/TST/ACC" at bounding box center [138, 237] width 172 height 24
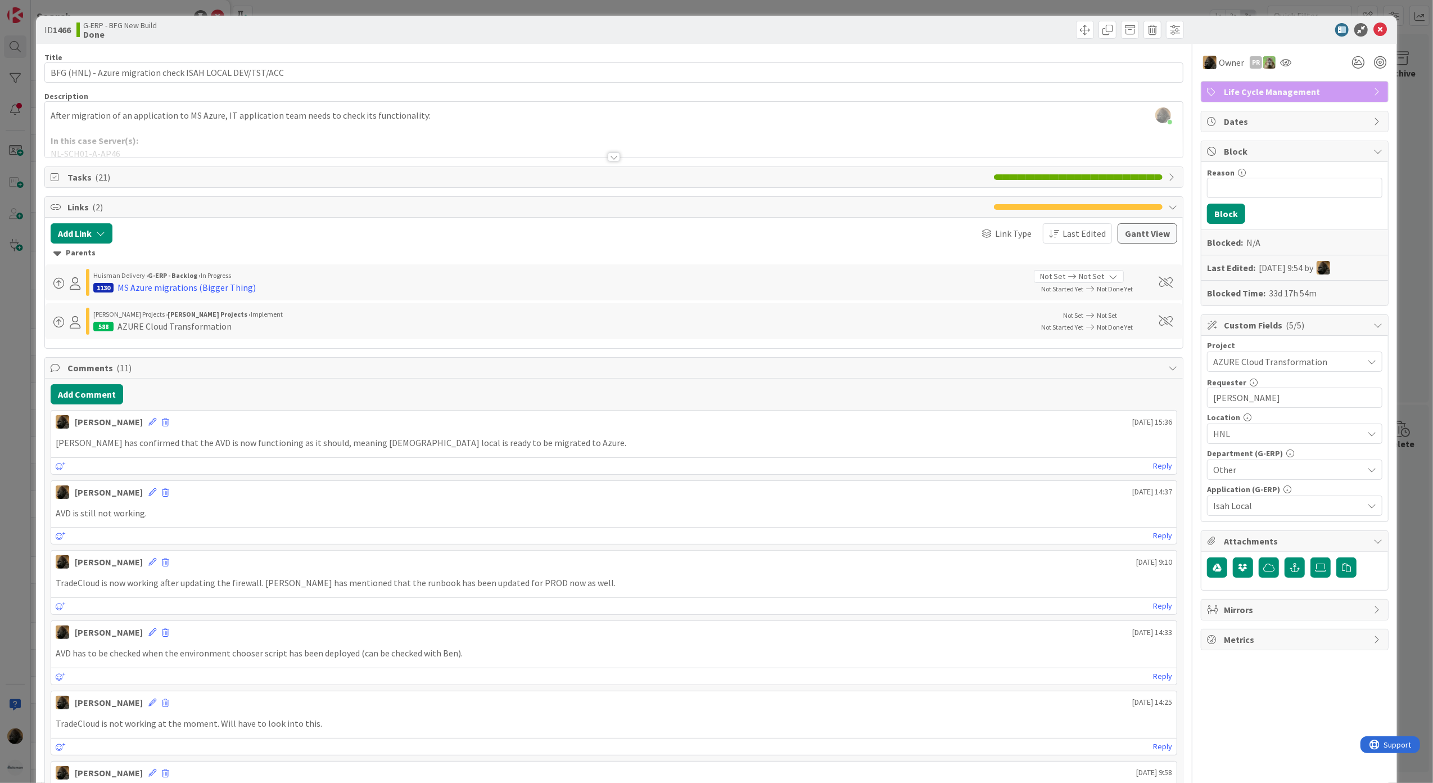
click at [89, 174] on span "Tasks ( 21 )" at bounding box center [528, 176] width 922 height 13
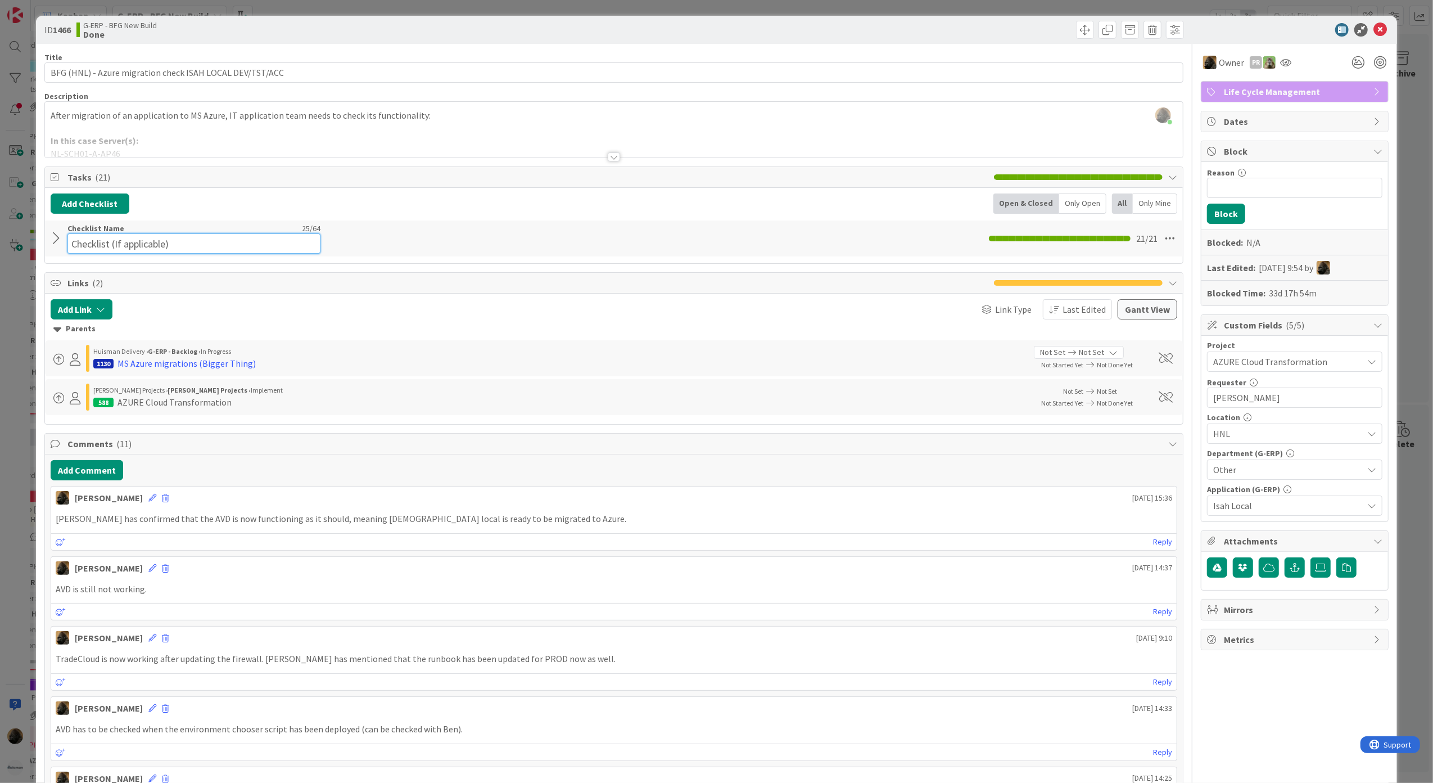
click at [139, 232] on div "Checklist Name 25 / 64 Checklist (If applicable)" at bounding box center [193, 238] width 253 height 30
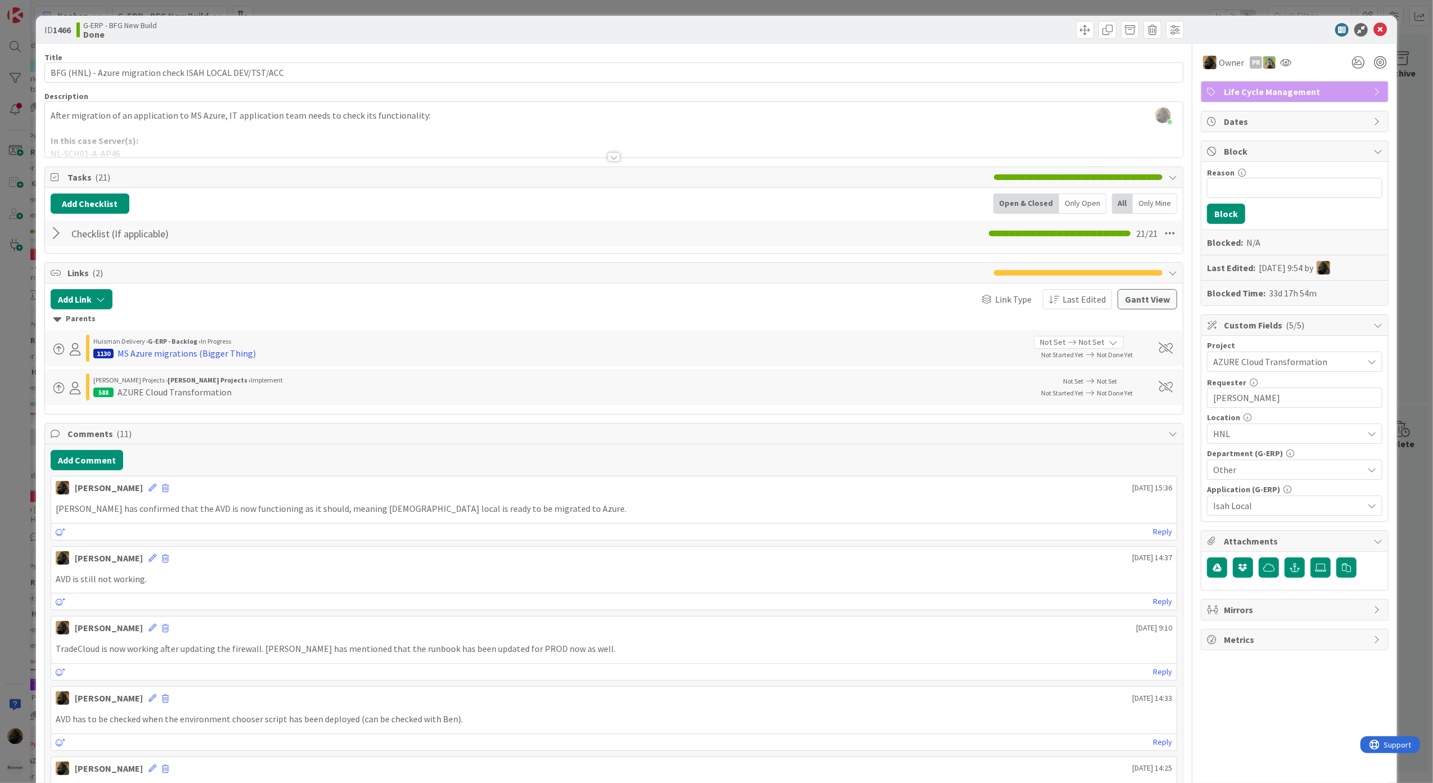
click at [57, 241] on div at bounding box center [58, 233] width 15 height 20
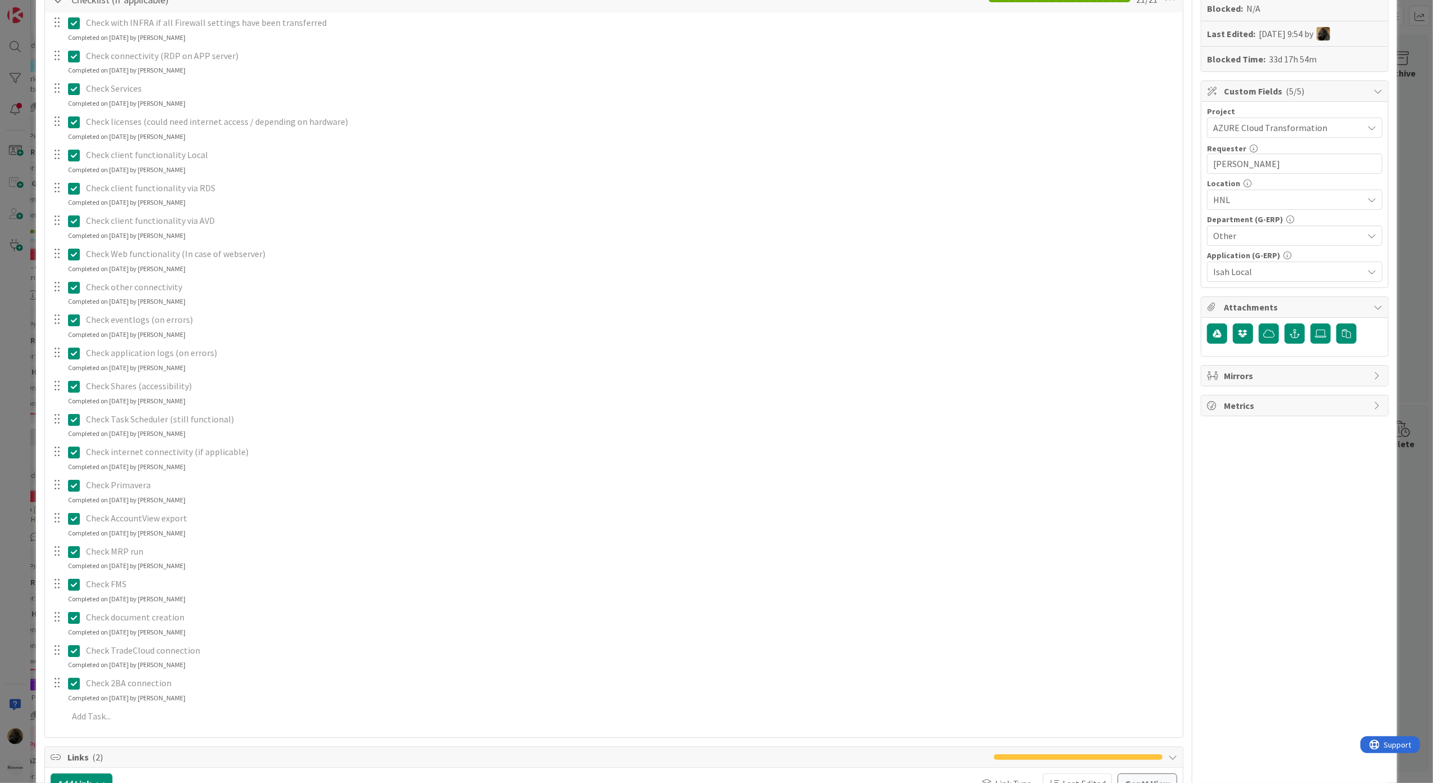
scroll to position [225, 0]
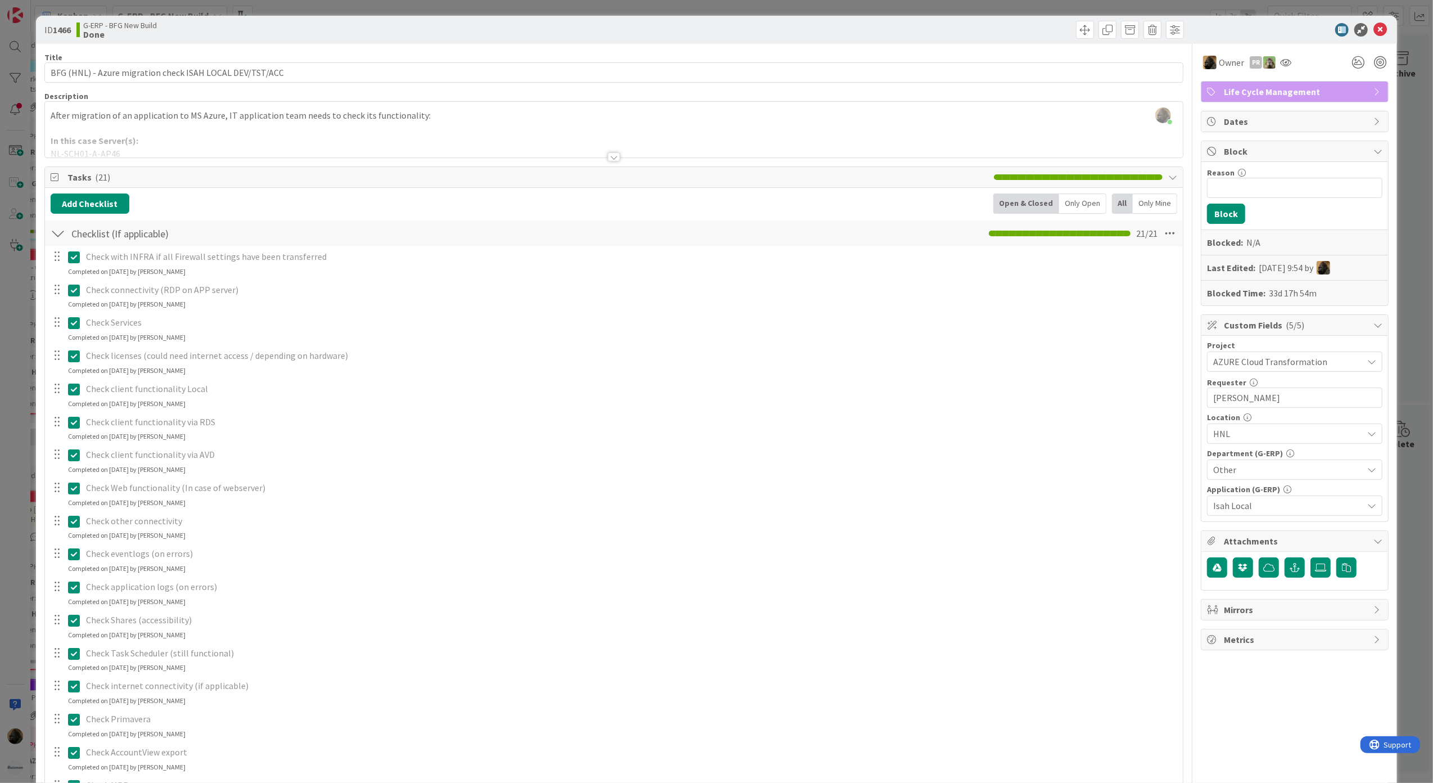
scroll to position [599, 0]
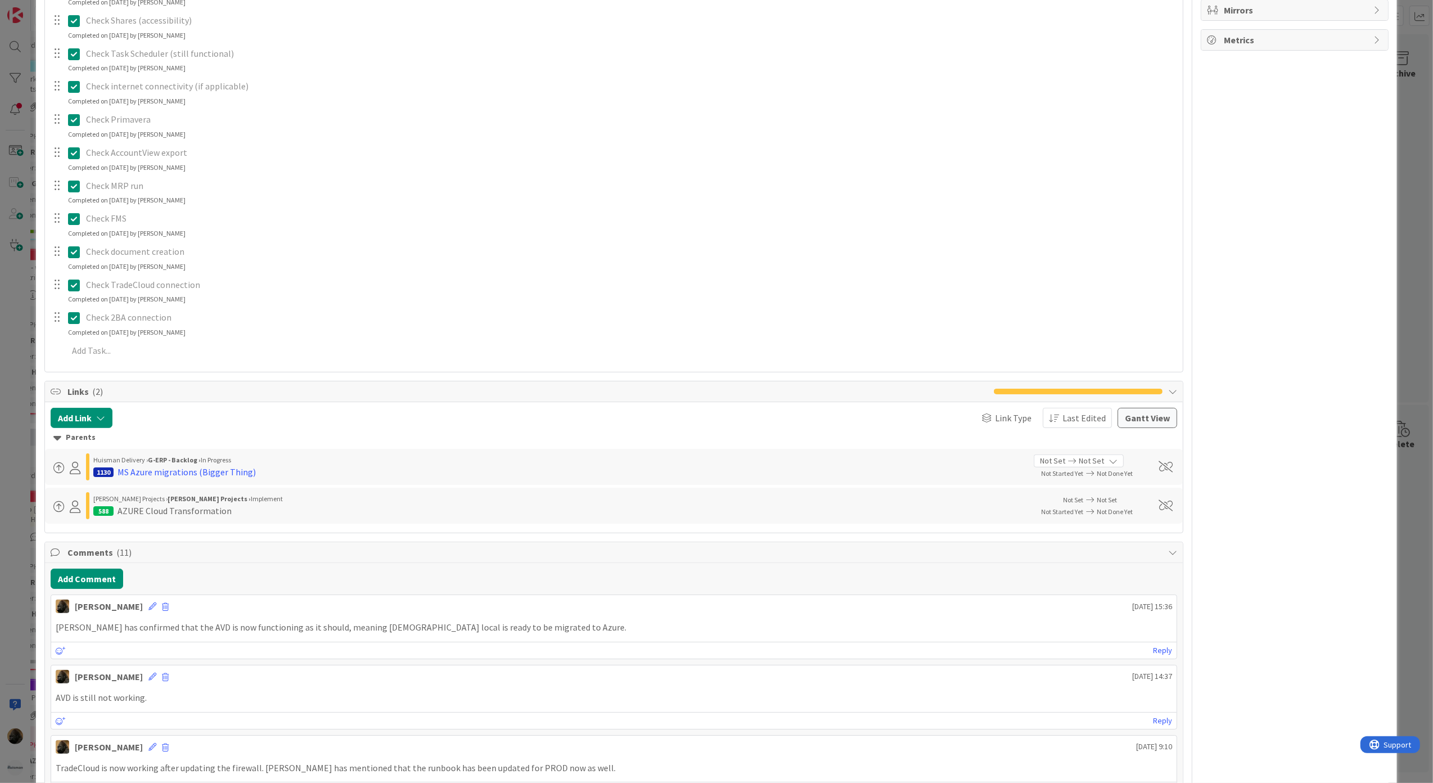
click at [576, 441] on div "Parents" at bounding box center [614, 437] width 1122 height 12
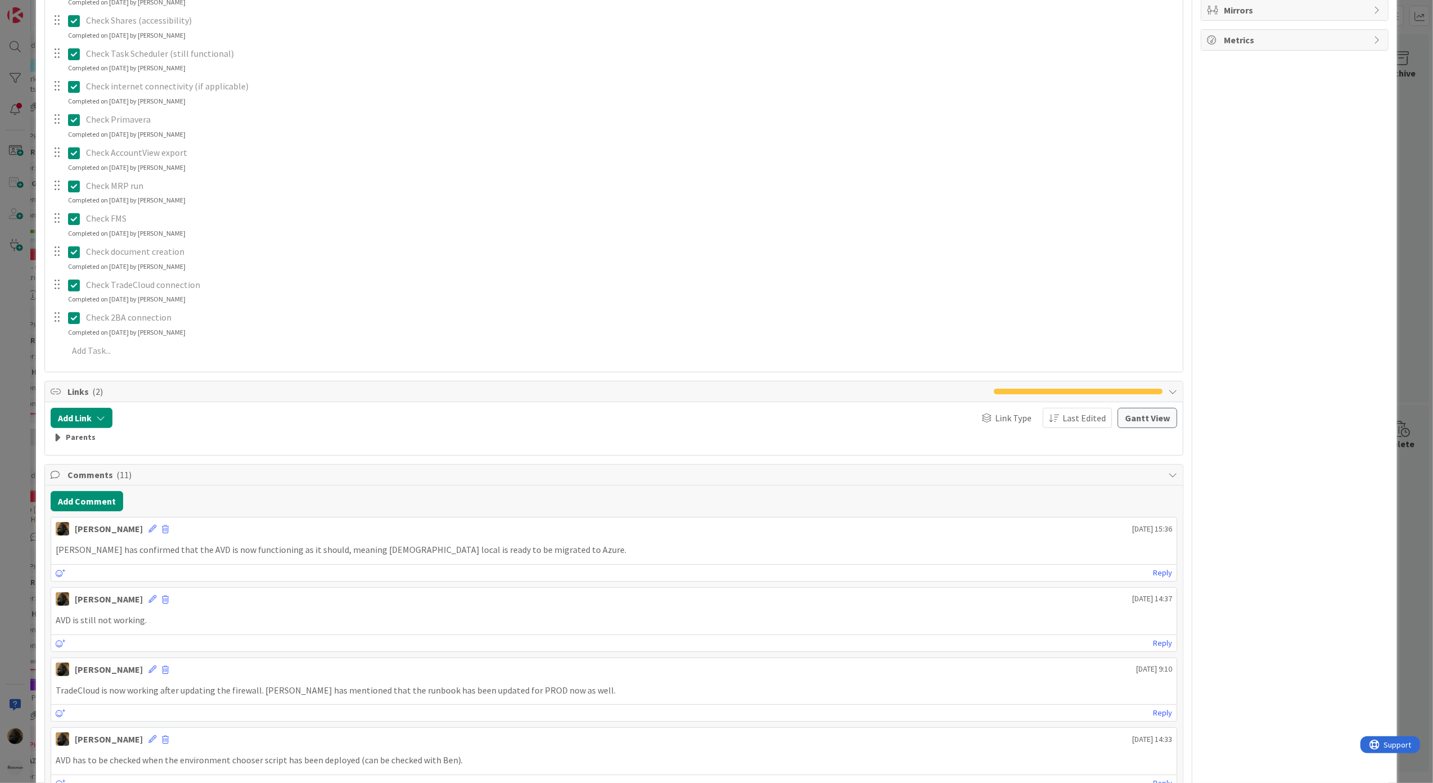
click at [283, 459] on div "Title 56 / 128 BFG (HNL) - Azure migration check ISAH LOCAL DEV/TST/ACC Descrip…" at bounding box center [614, 559] width 1140 height 2231
click at [500, 511] on div "Add Comment" at bounding box center [614, 501] width 1127 height 20
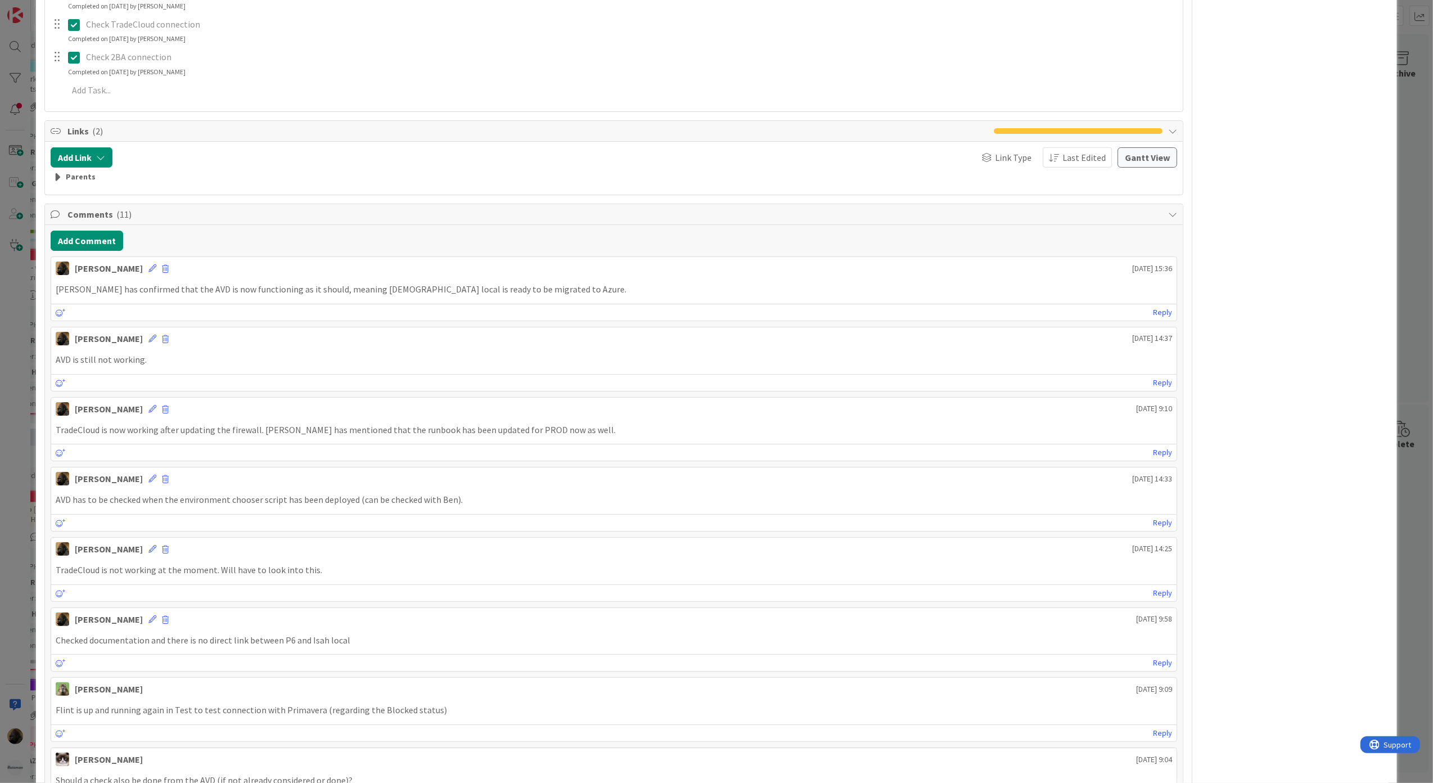
scroll to position [824, 0]
